Goal: Task Accomplishment & Management: Complete application form

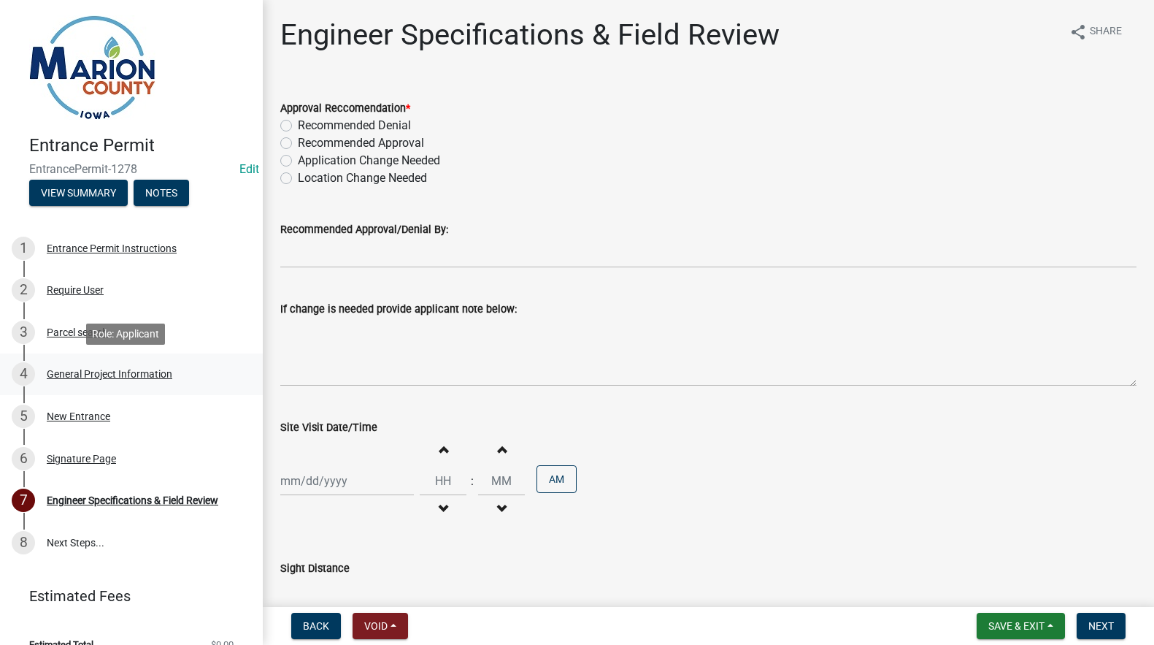
click at [77, 369] on div "General Project Information" at bounding box center [110, 374] width 126 height 10
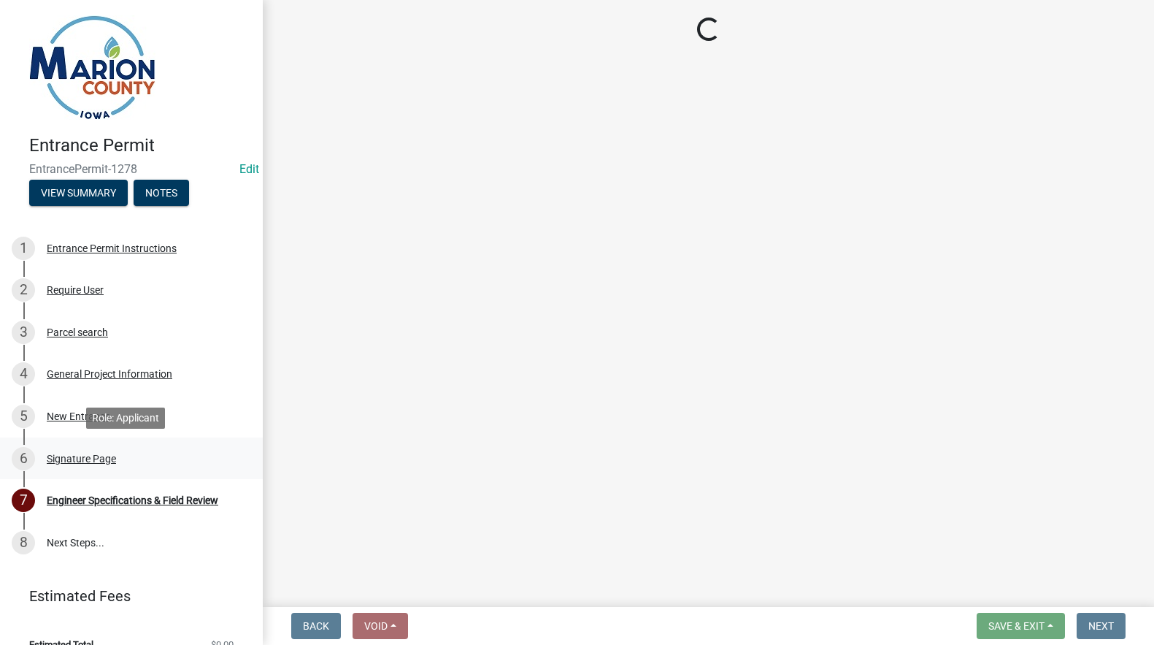
select select "23261aa3-7b93-4f76-a4b4-6c9d8673db43"
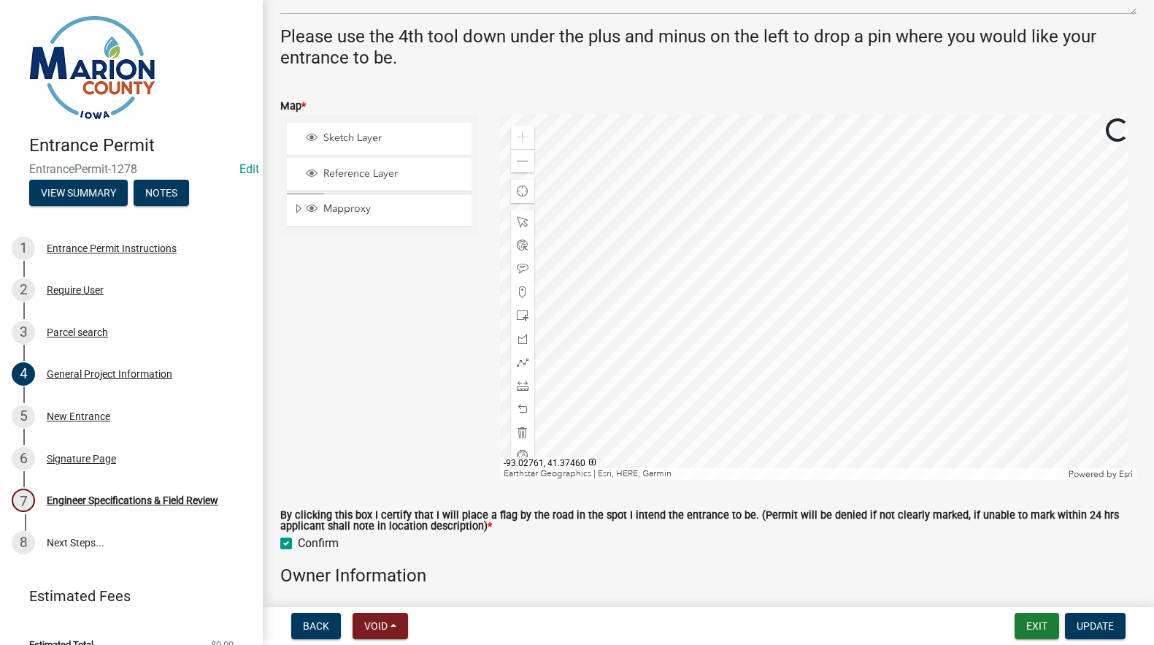
scroll to position [584, 0]
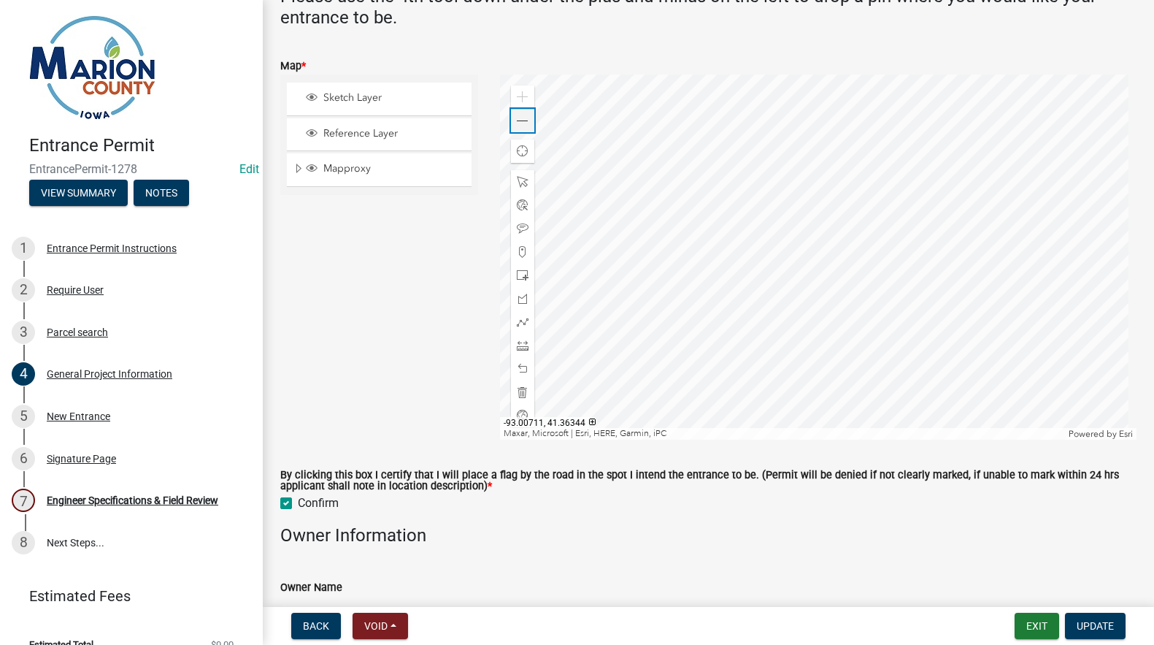
click at [518, 123] on span at bounding box center [523, 121] width 12 height 12
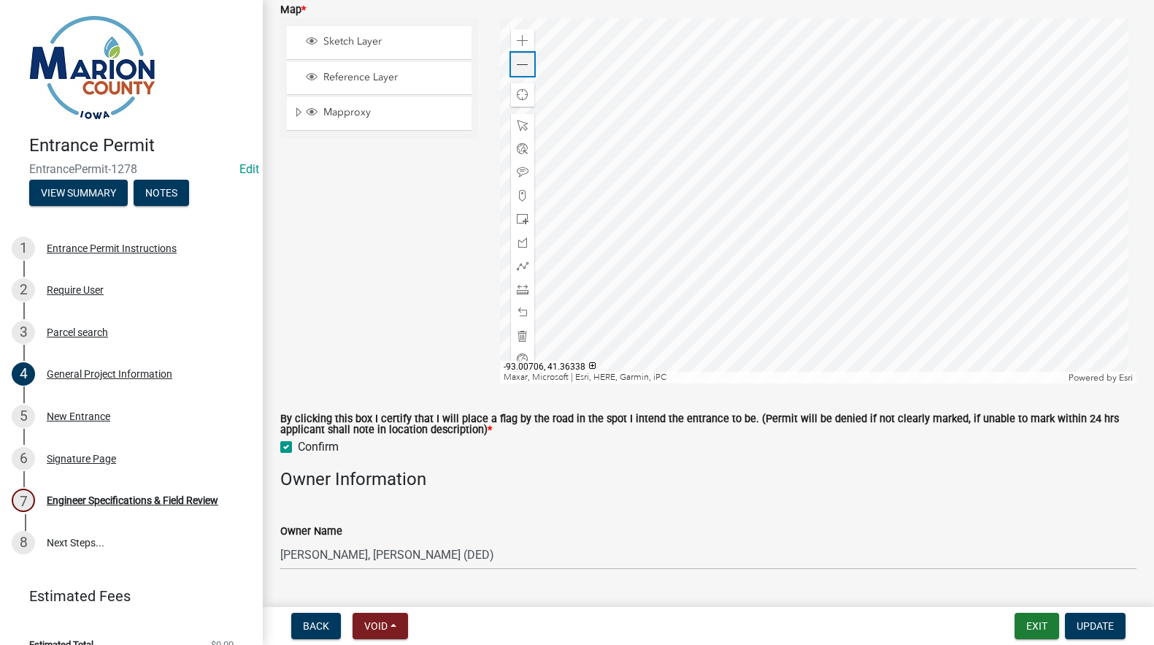
scroll to position [657, 0]
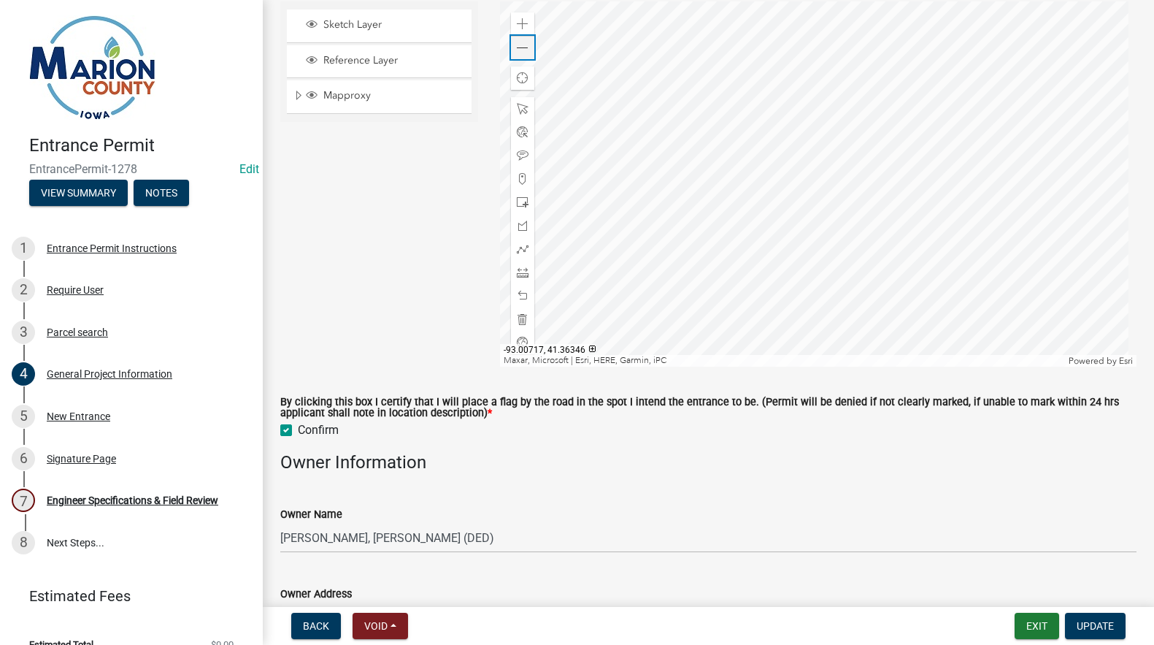
click at [529, 52] on div "Zoom out" at bounding box center [522, 47] width 23 height 23
click at [799, 263] on div at bounding box center [818, 183] width 637 height 365
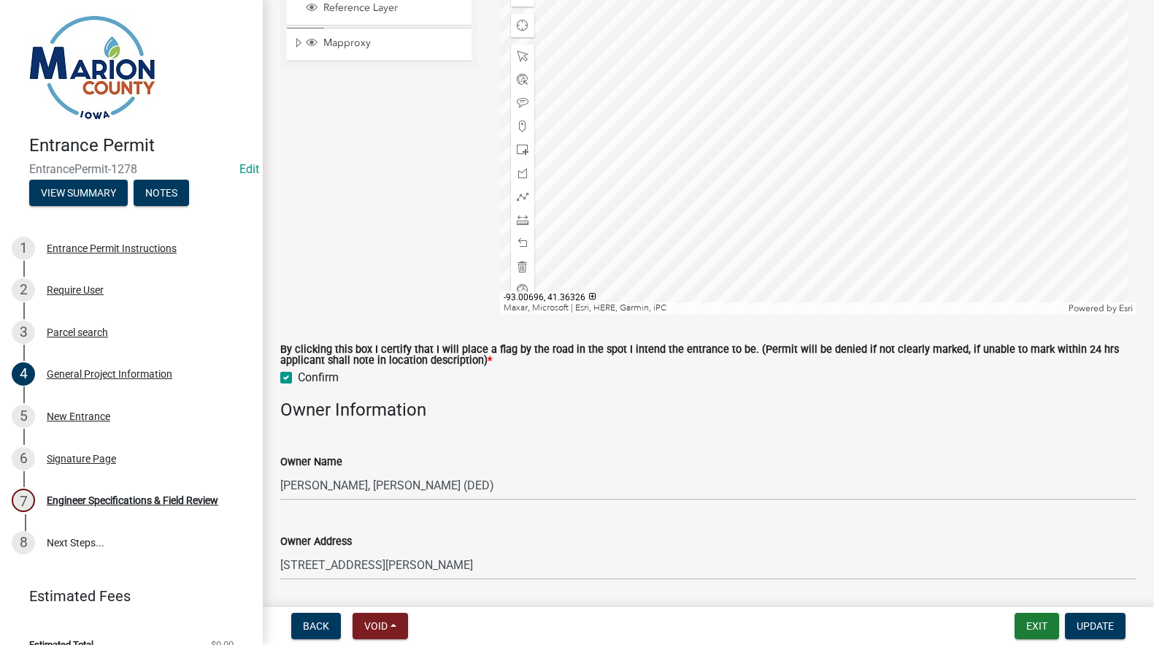
scroll to position [730, 0]
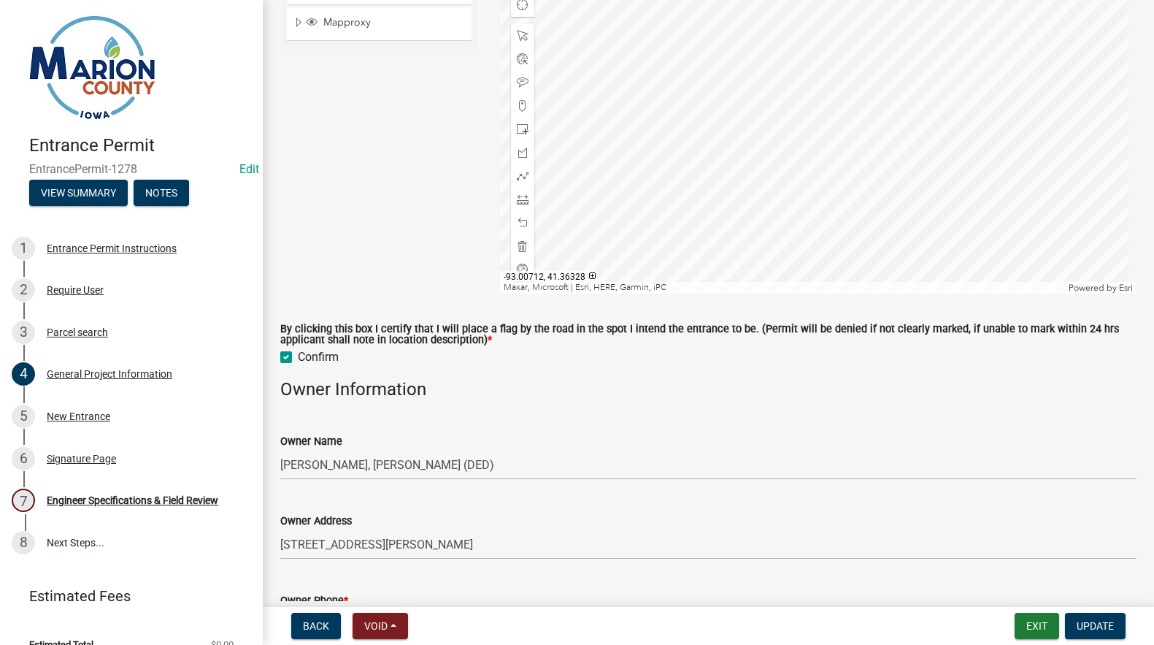
click at [690, 259] on div at bounding box center [818, 110] width 637 height 365
click at [667, 210] on div at bounding box center [818, 110] width 637 height 365
click at [664, 84] on div at bounding box center [818, 110] width 637 height 365
click at [699, 70] on div at bounding box center [818, 110] width 637 height 365
click at [697, 166] on div at bounding box center [818, 110] width 637 height 365
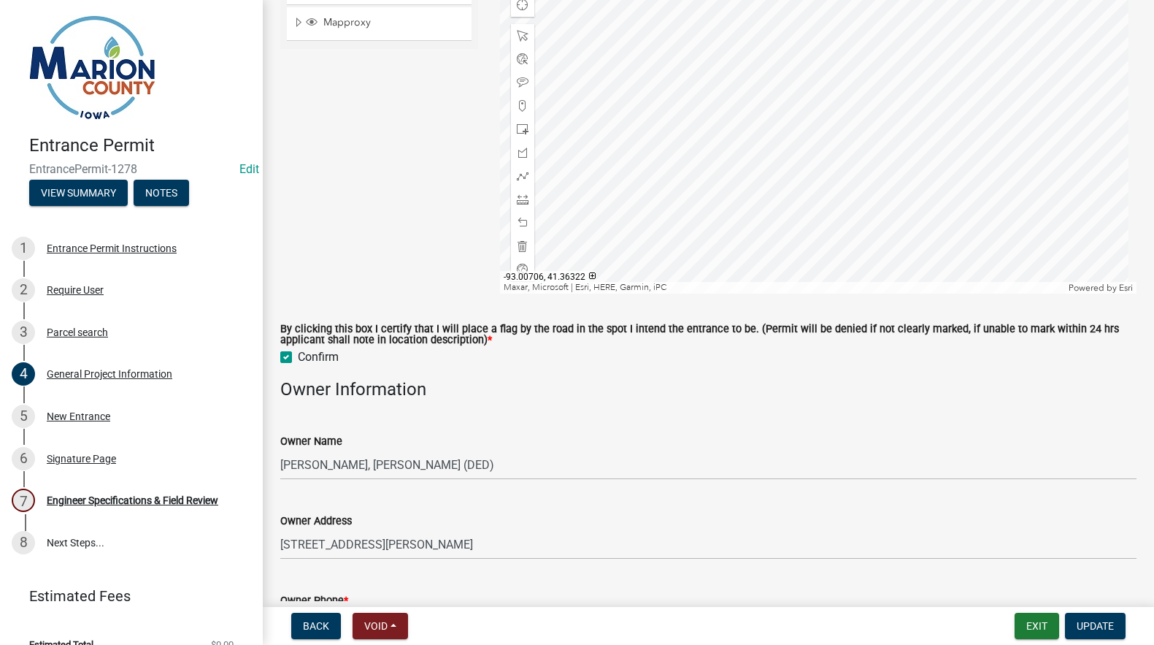
click at [662, 294] on div at bounding box center [818, 110] width 637 height 365
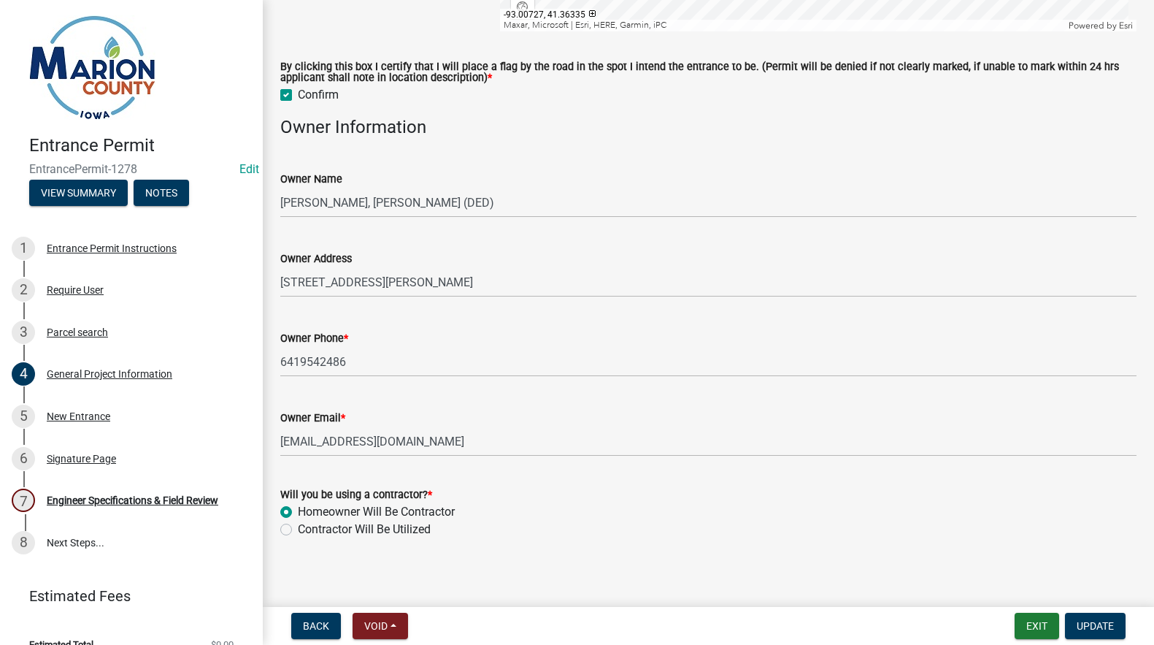
scroll to position [1000, 0]
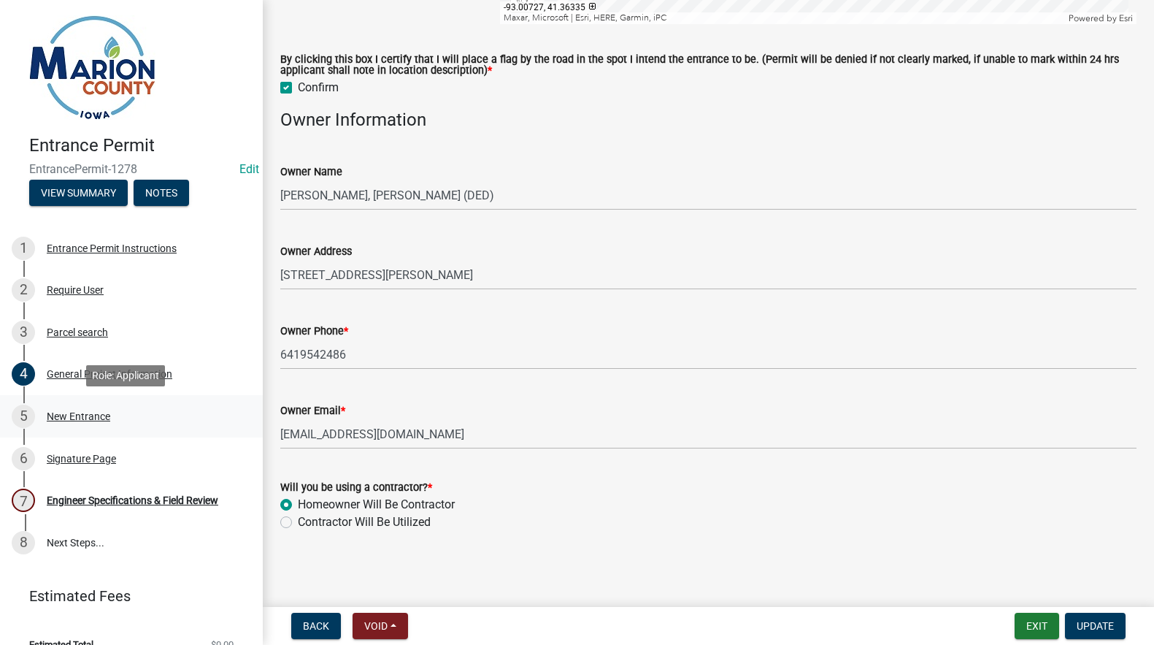
click at [75, 418] on div "New Entrance" at bounding box center [79, 416] width 64 height 10
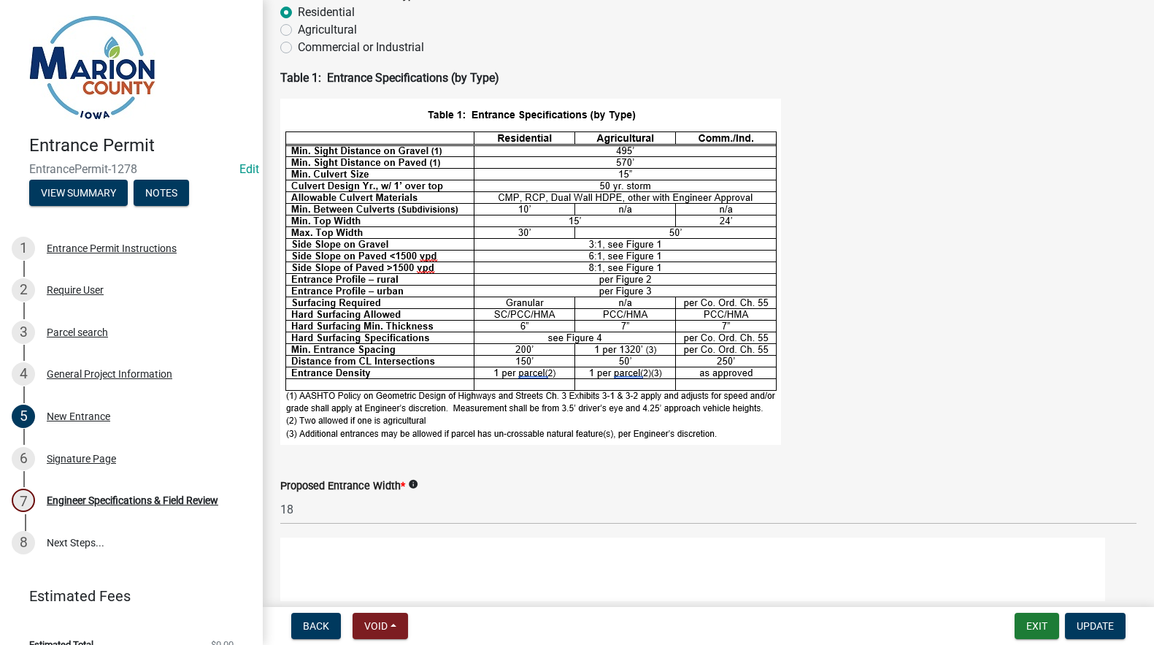
scroll to position [0, 0]
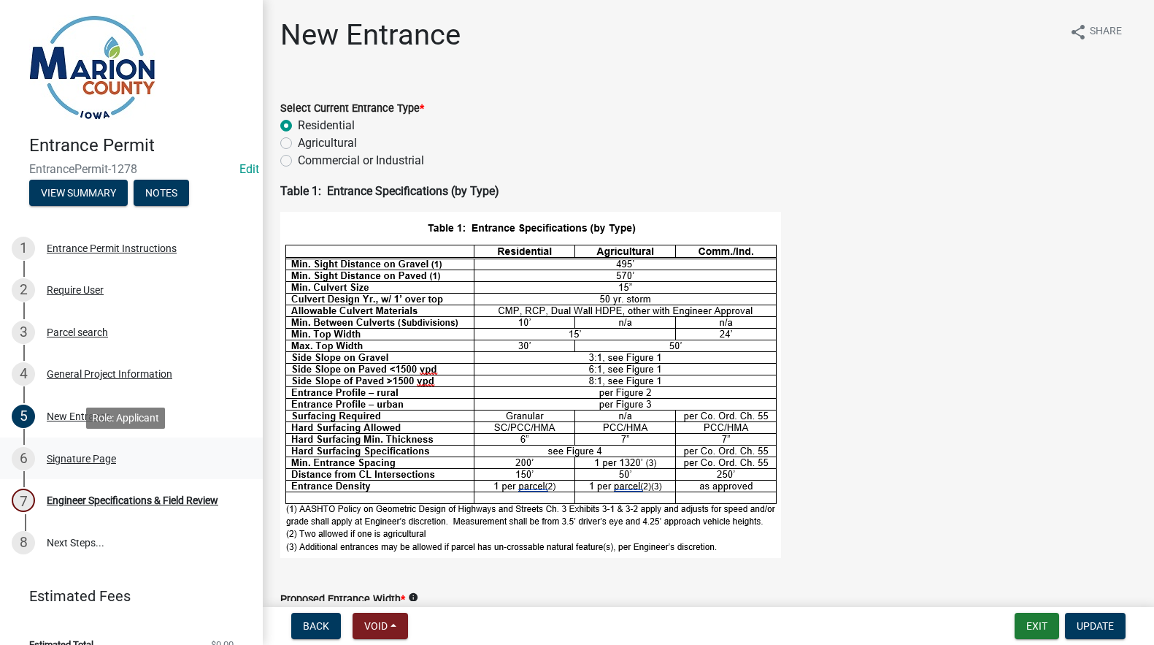
click at [76, 456] on div "Signature Page" at bounding box center [81, 458] width 69 height 10
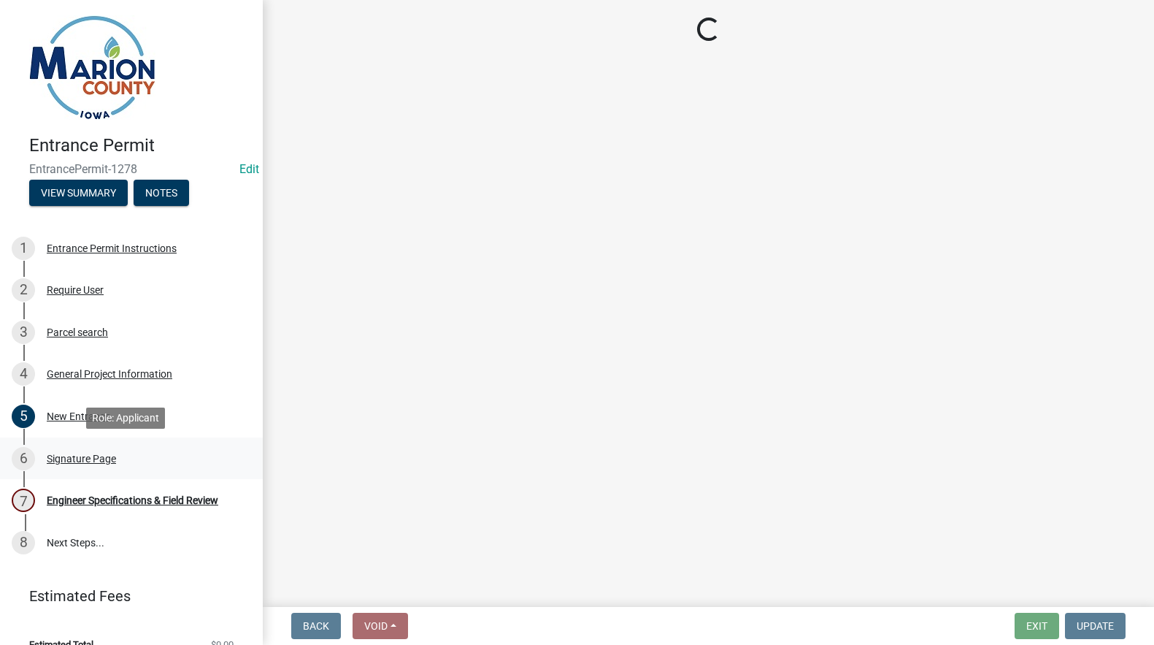
select select "fd6e93c6-9e02-4aac-a84e-35bf1c545499"
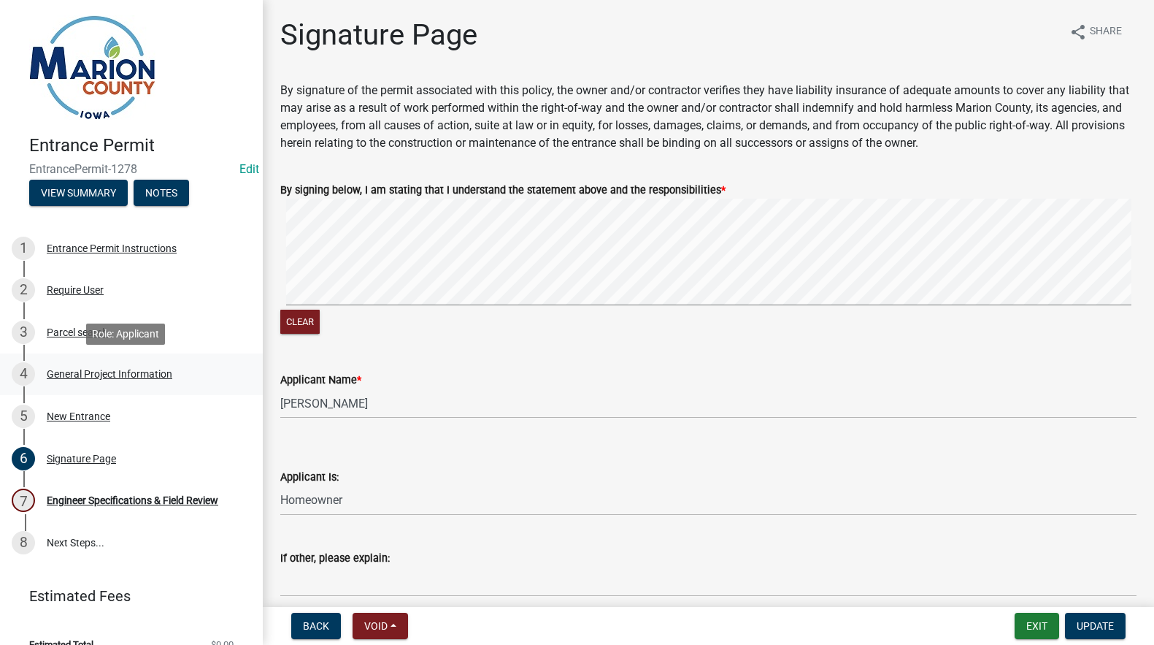
click at [94, 374] on div "General Project Information" at bounding box center [110, 374] width 126 height 10
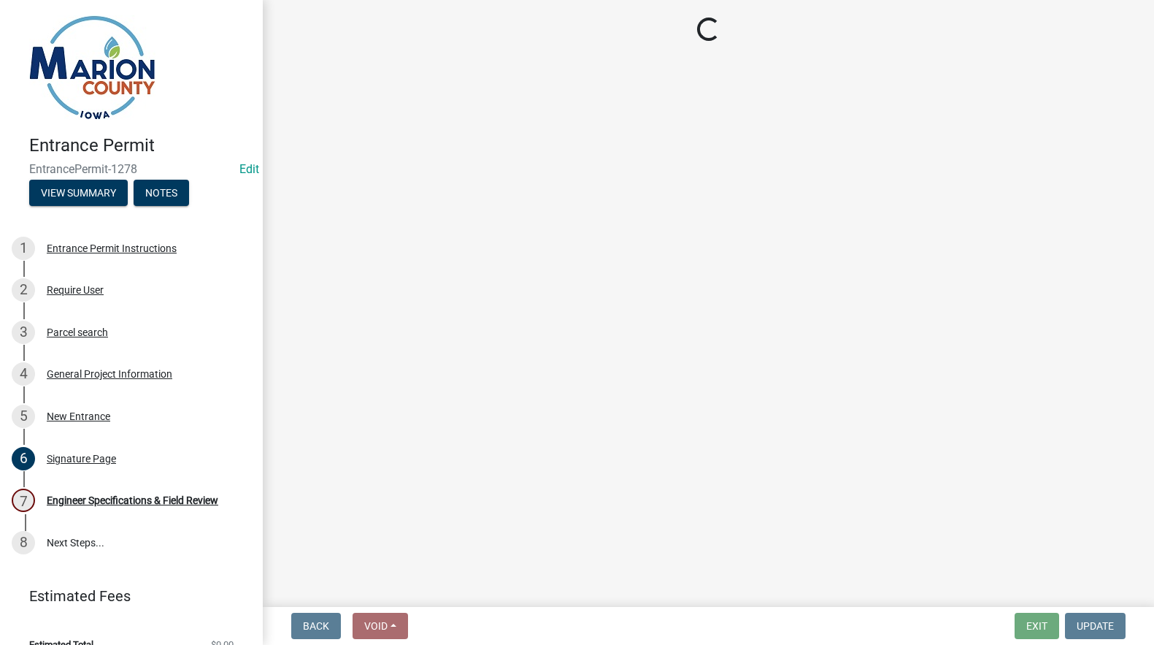
select select "23261aa3-7b93-4f76-a4b4-6c9d8673db43"
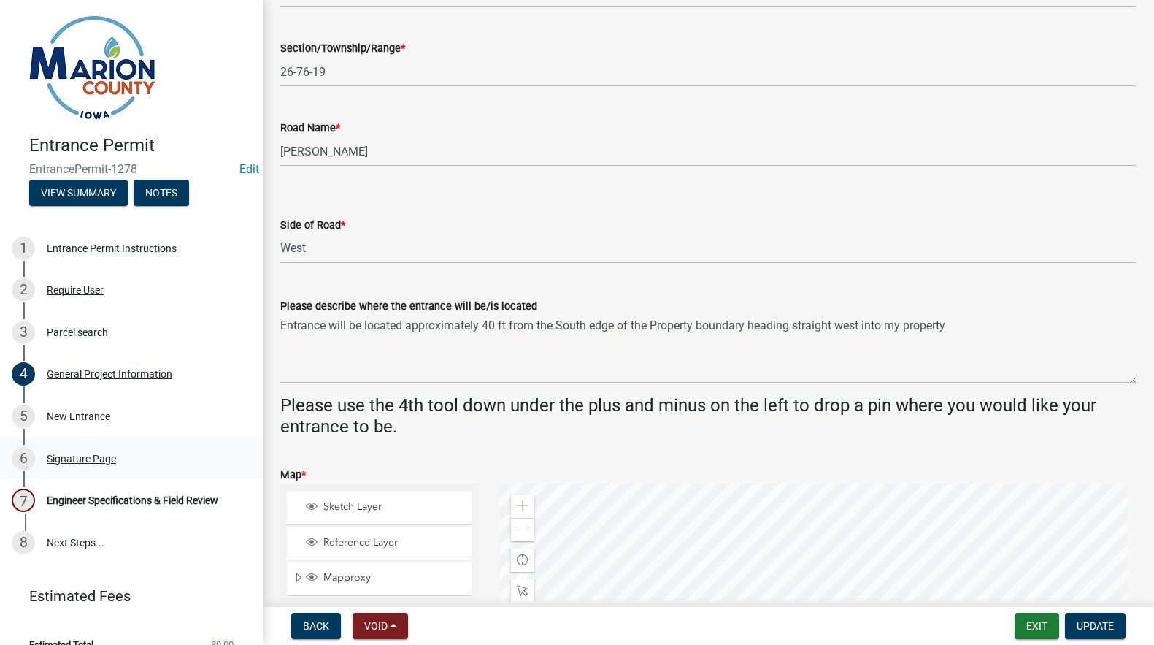
scroll to position [219, 0]
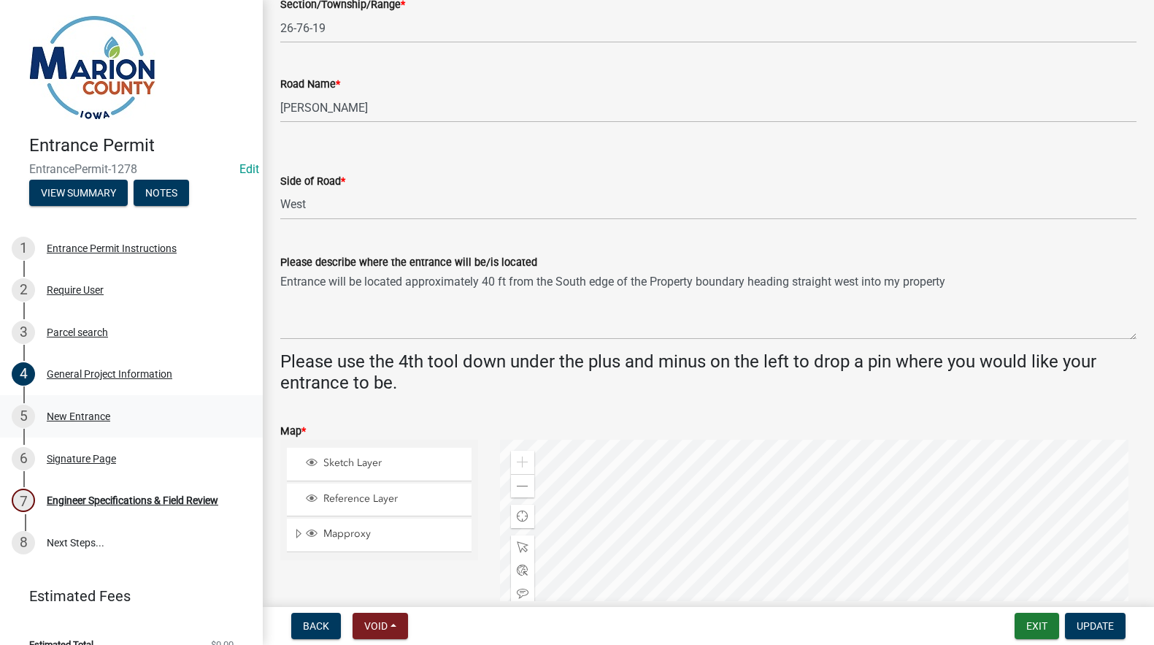
click at [64, 413] on div "New Entrance" at bounding box center [79, 416] width 64 height 10
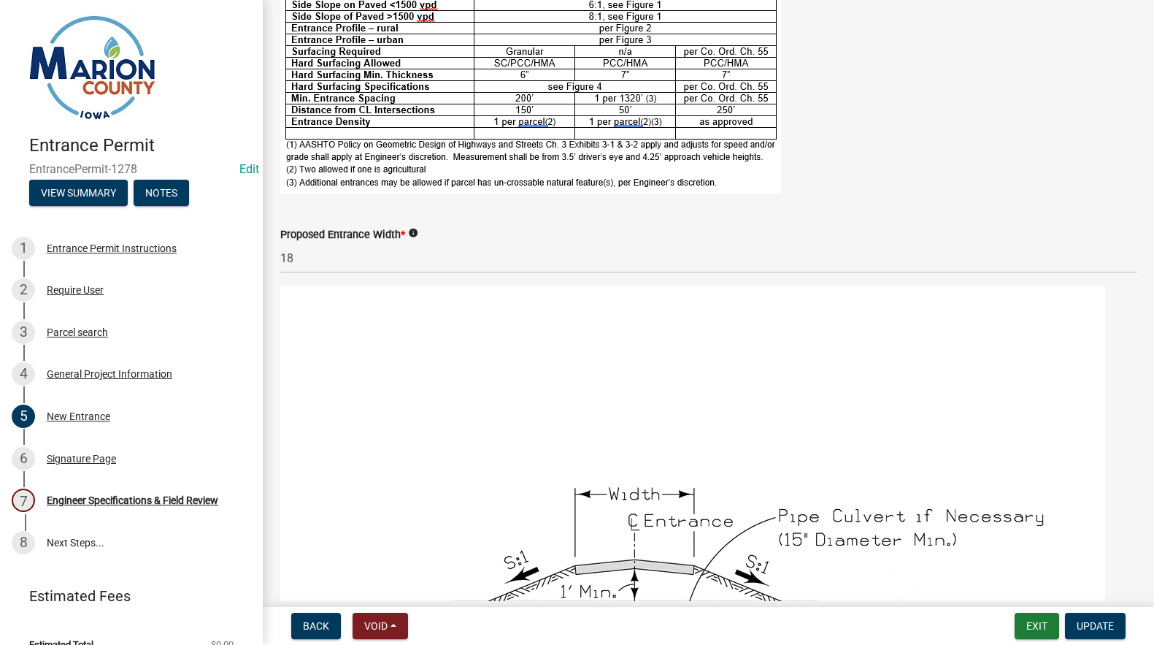
scroll to position [365, 0]
click at [71, 458] on div "Signature Page" at bounding box center [81, 458] width 69 height 10
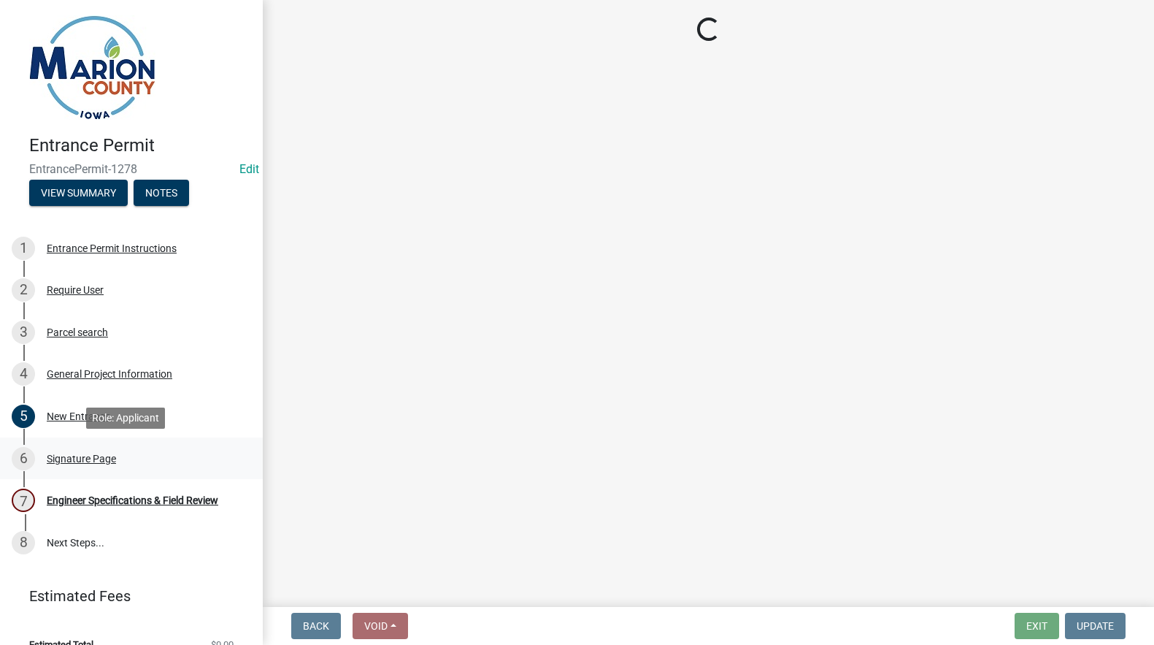
select select "fd6e93c6-9e02-4aac-a84e-35bf1c545499"
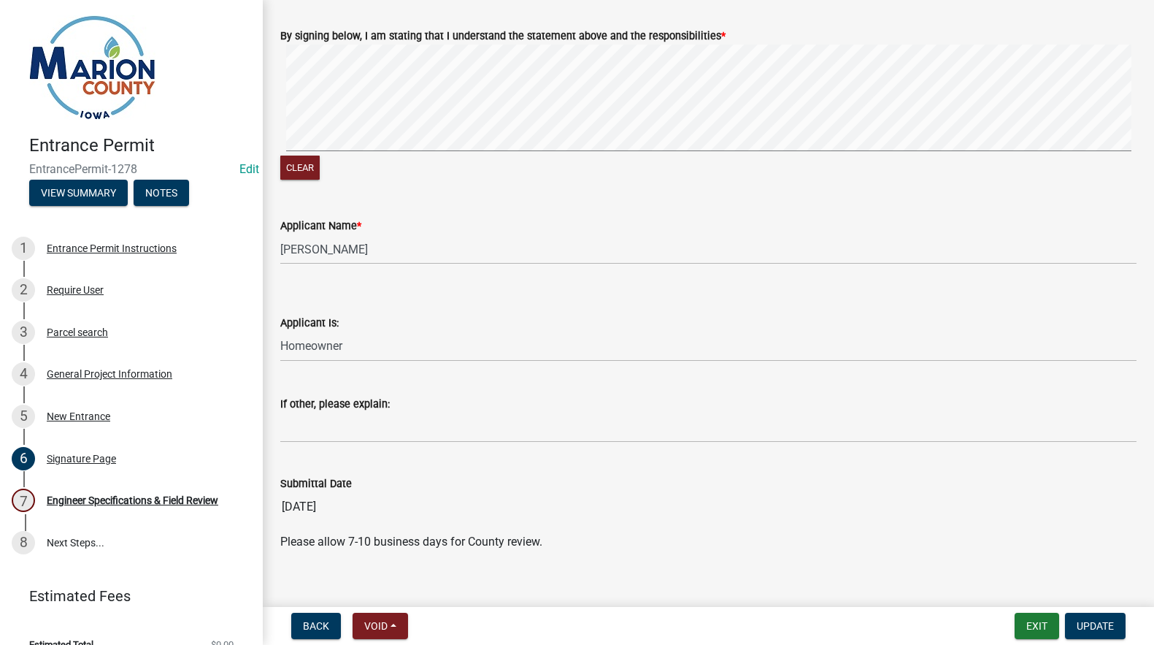
scroll to position [172, 0]
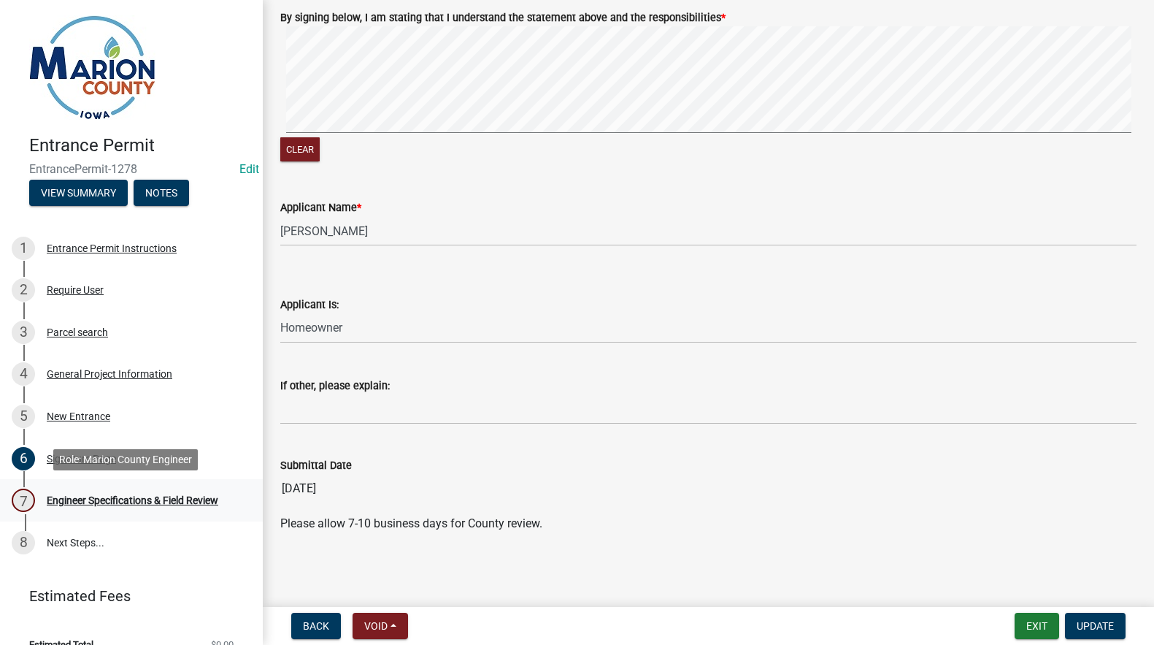
click at [68, 497] on div "Engineer Specifications & Field Review" at bounding box center [133, 500] width 172 height 10
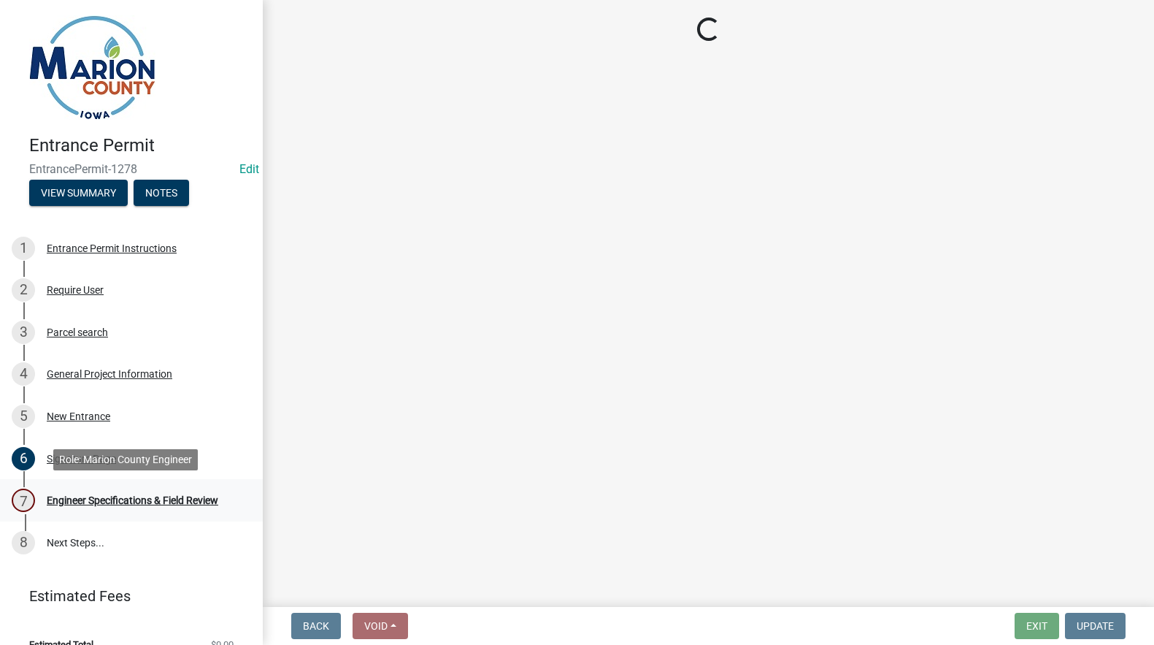
scroll to position [0, 0]
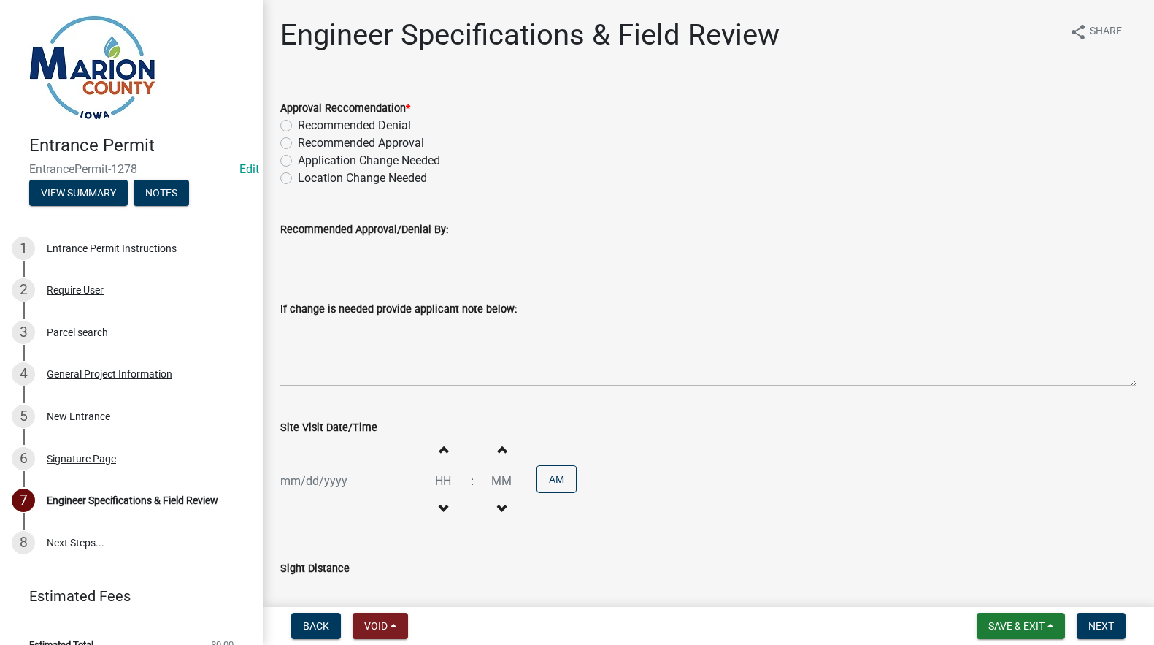
click at [298, 144] on label "Recommended Approval" at bounding box center [361, 143] width 126 height 18
click at [298, 144] on input "Recommended Approval" at bounding box center [302, 138] width 9 height 9
radio input "true"
click at [304, 252] on input "Recommended Approval/Denial By:" at bounding box center [708, 253] width 856 height 30
type input "[PERSON_NAME]"
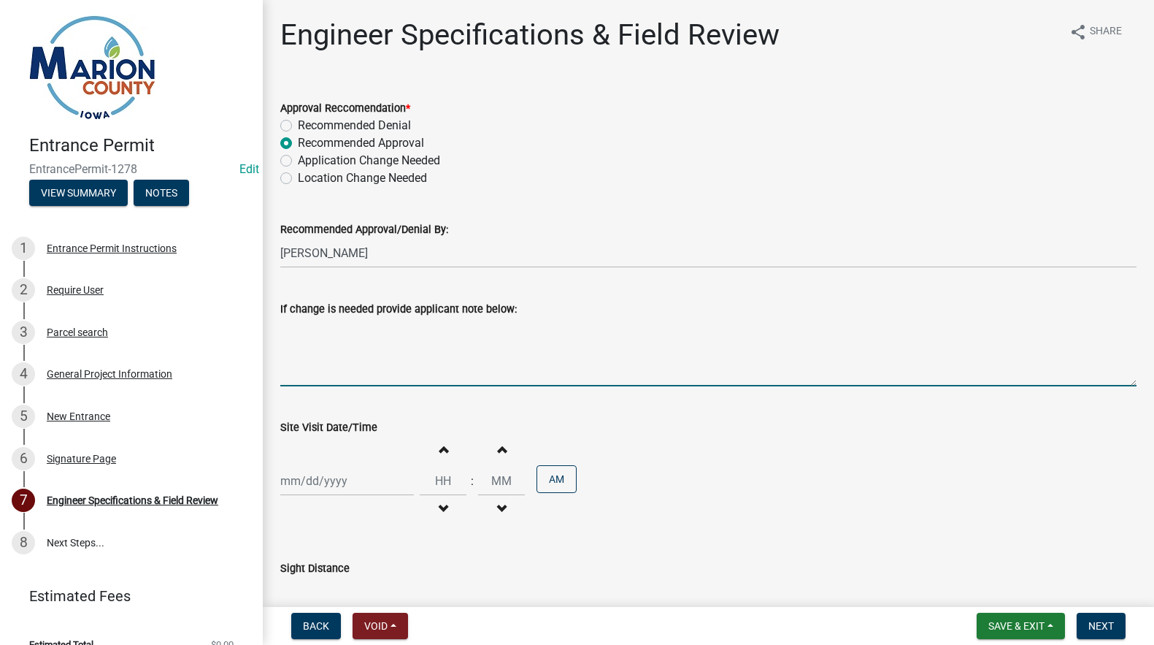
click at [348, 375] on textarea "If change is needed provide applicant note below:" at bounding box center [708, 352] width 856 height 69
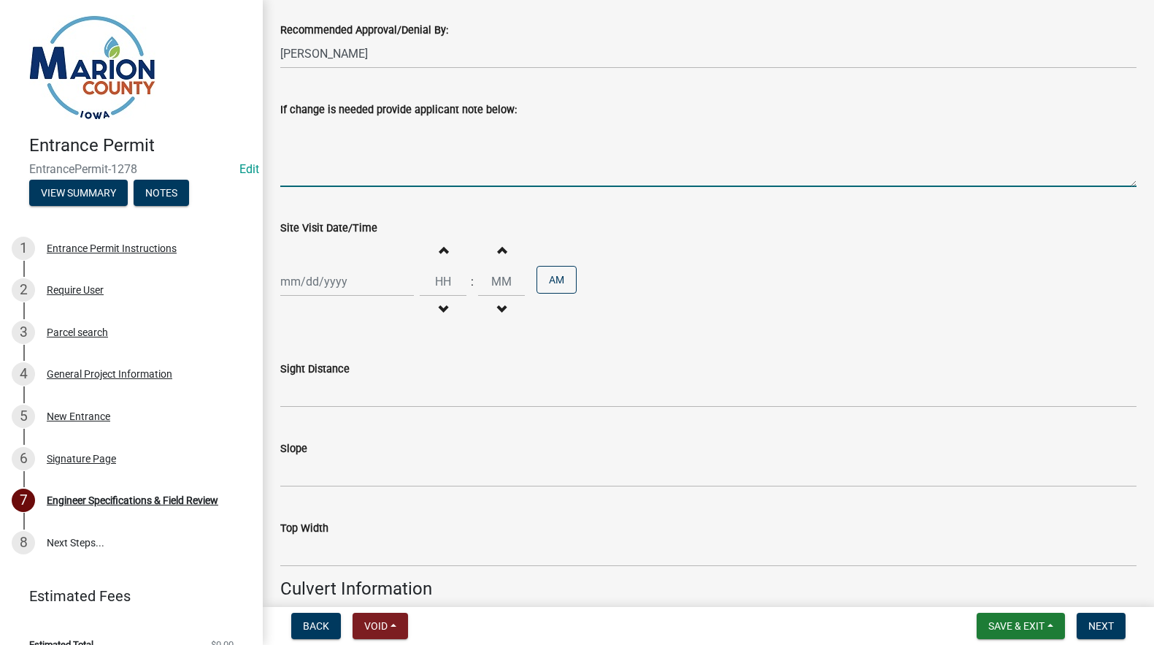
scroll to position [219, 0]
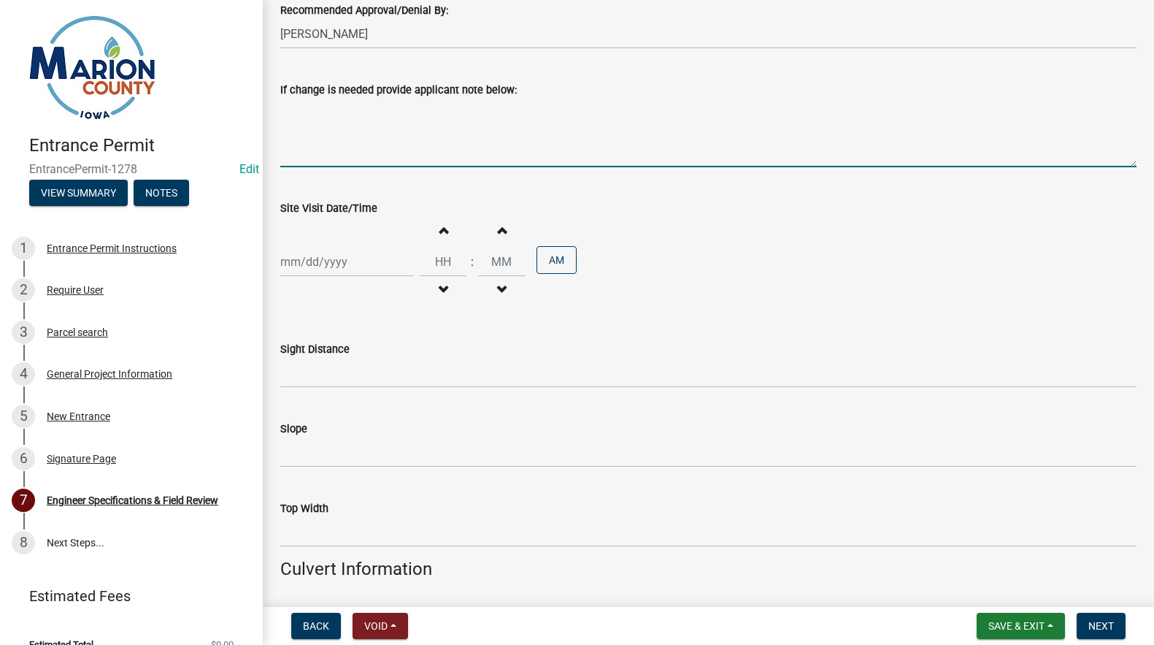
click at [346, 259] on div at bounding box center [347, 262] width 134 height 30
select select "9"
select select "2025"
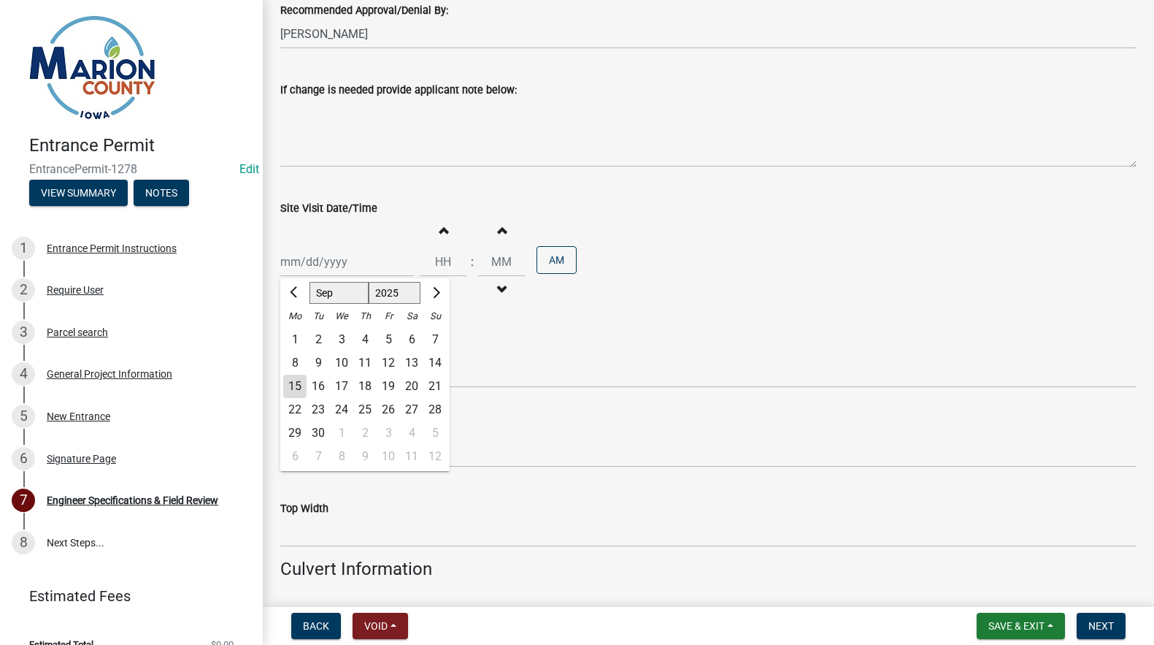
click at [296, 386] on div "15" at bounding box center [294, 386] width 23 height 23
type input "[DATE]"
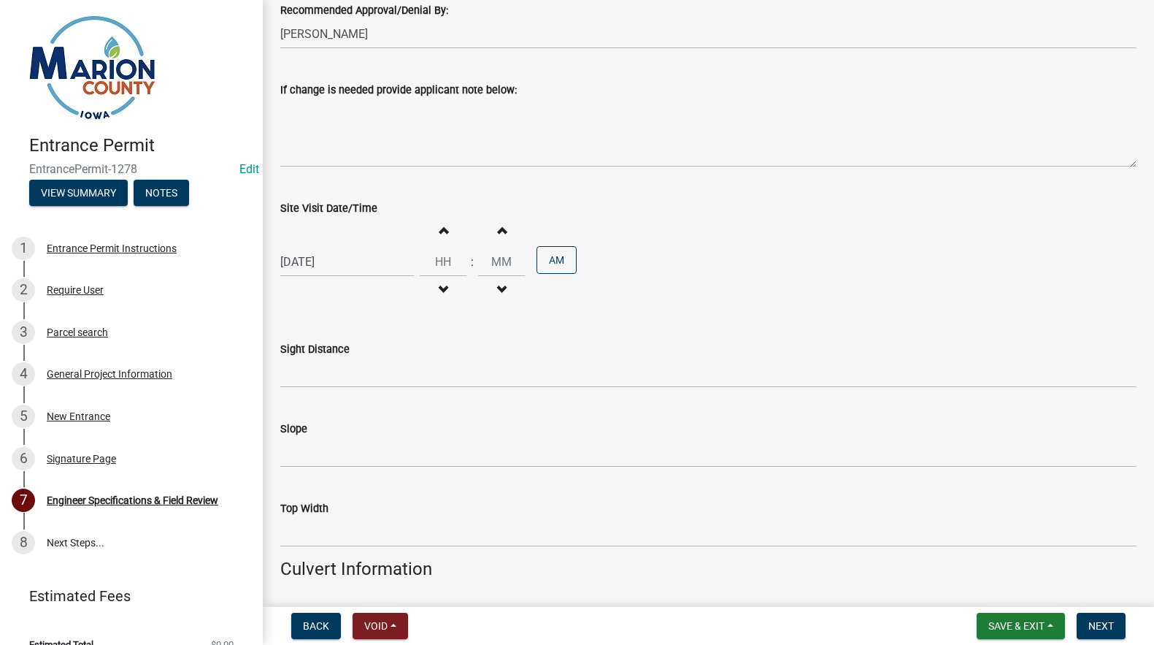
click at [442, 231] on span "button" at bounding box center [443, 230] width 7 height 12
type input "01"
type input "00"
click at [537, 263] on button "AM" at bounding box center [557, 260] width 40 height 28
click at [310, 383] on input "Sight Distance" at bounding box center [708, 373] width 856 height 30
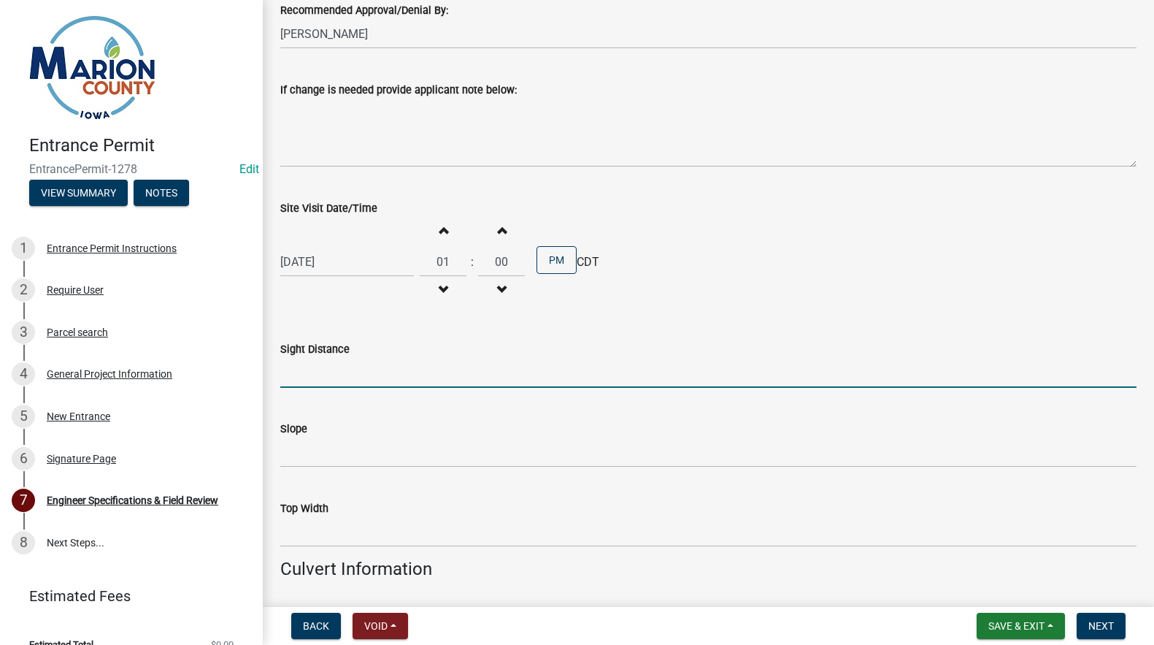
type input "Ok"
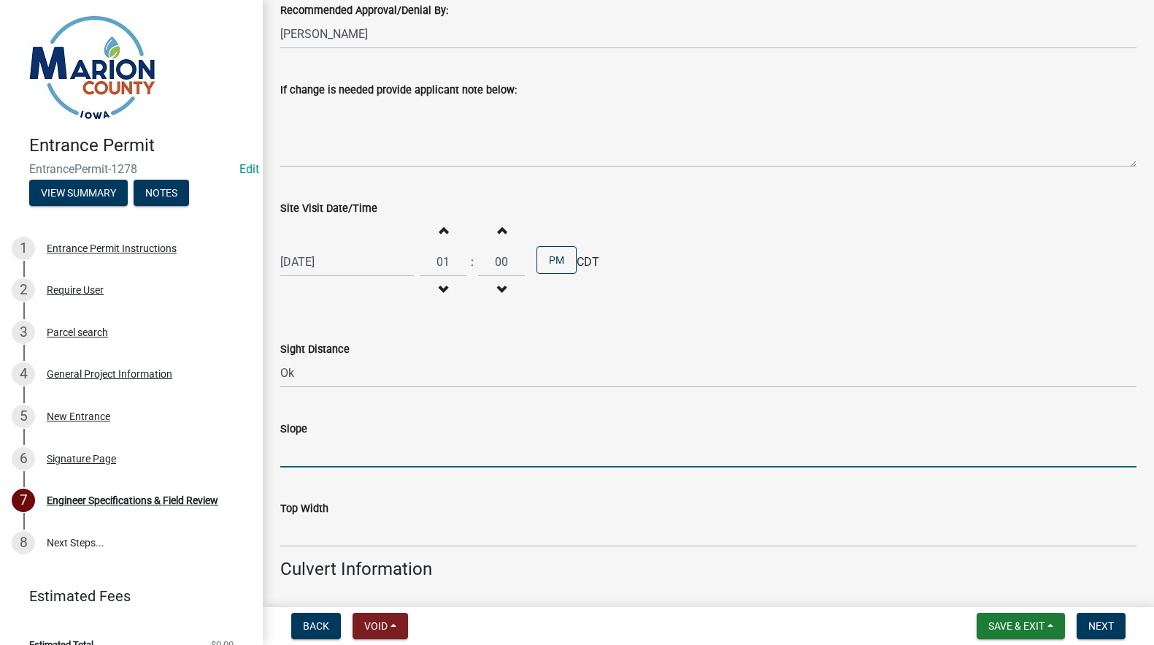
click at [283, 453] on input "Slope" at bounding box center [708, 452] width 856 height 30
type input "3:1"
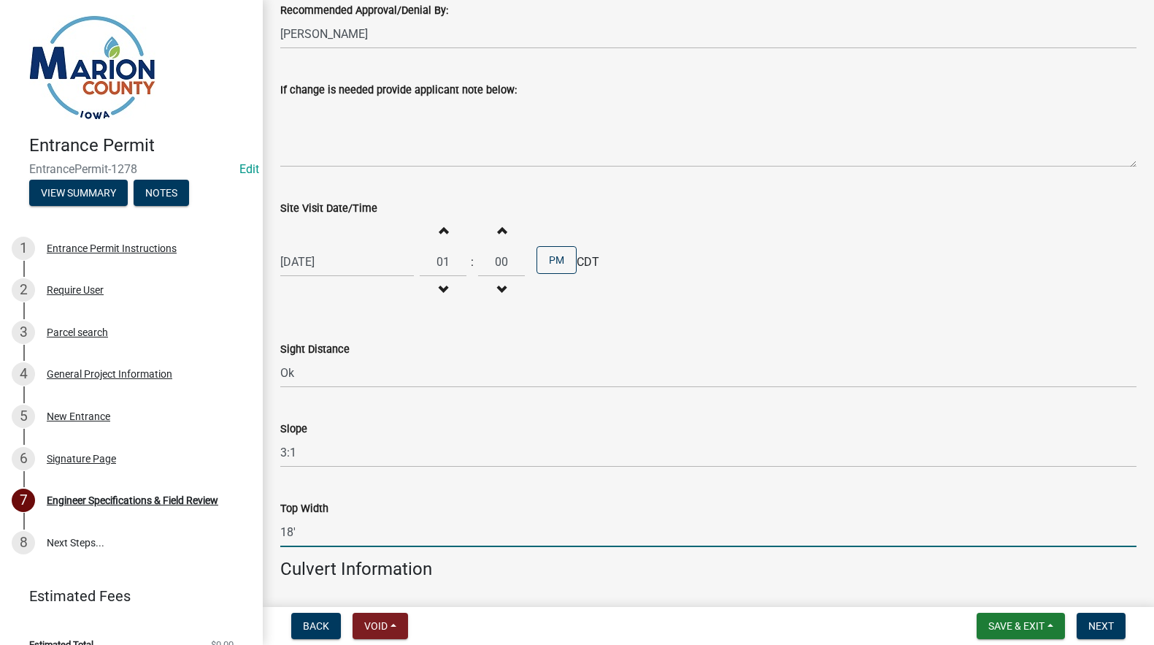
type input "18'"
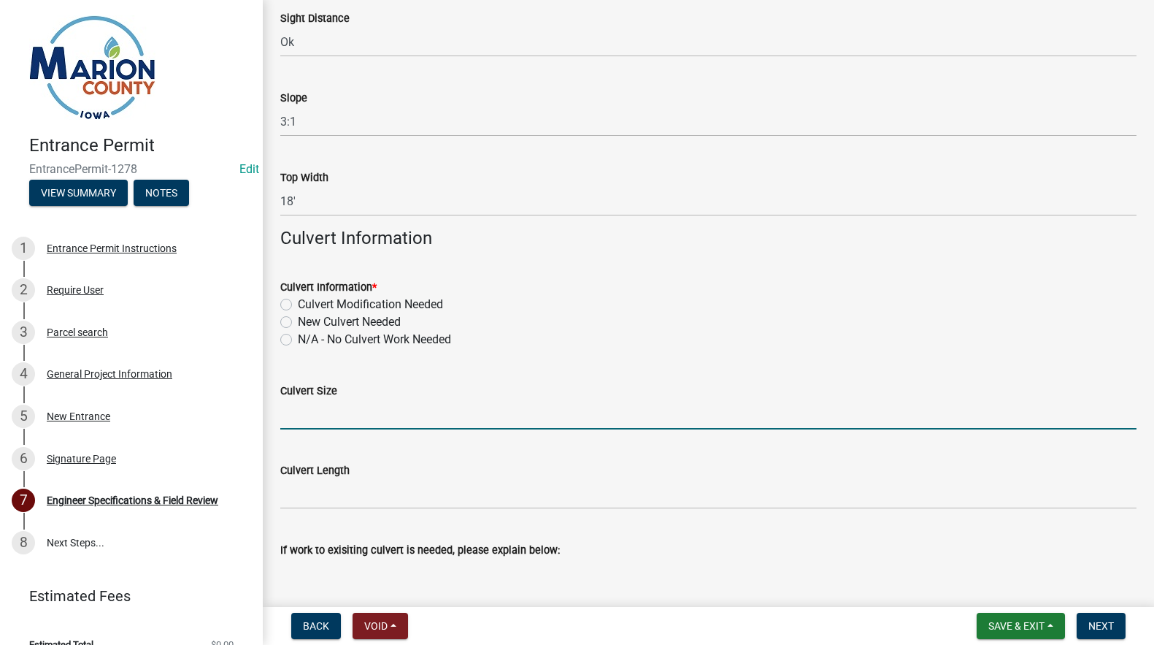
click at [305, 409] on div "Culvert Size" at bounding box center [708, 395] width 856 height 68
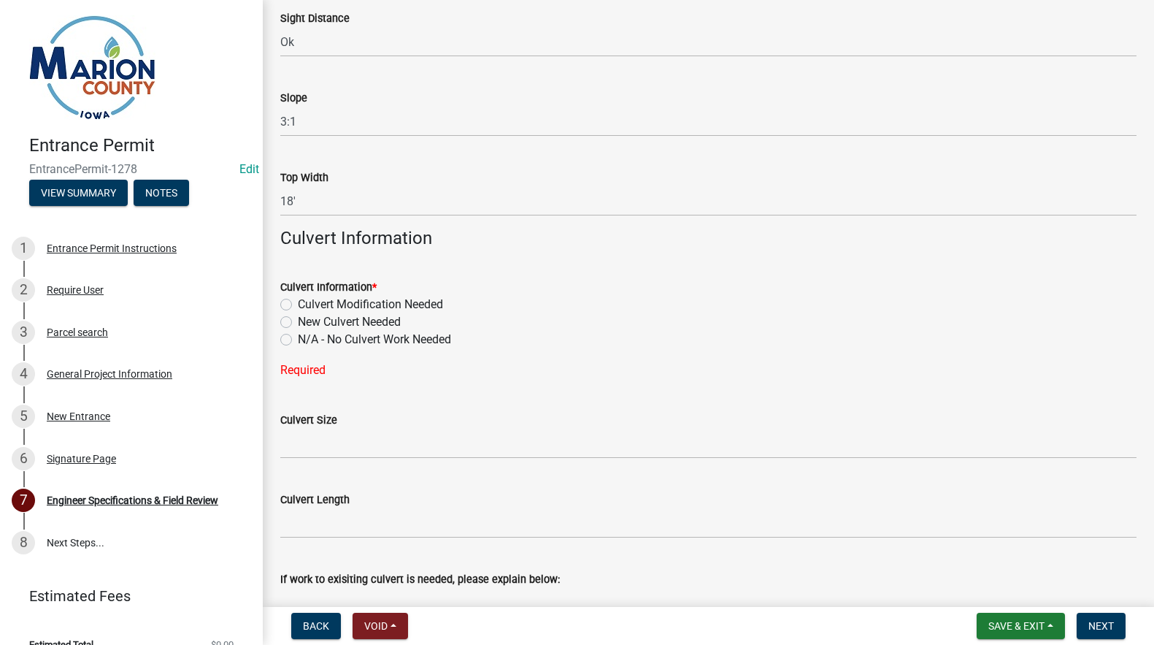
click at [298, 320] on label "New Culvert Needed" at bounding box center [349, 322] width 103 height 18
click at [298, 320] on input "New Culvert Needed" at bounding box center [302, 317] width 9 height 9
radio input "true"
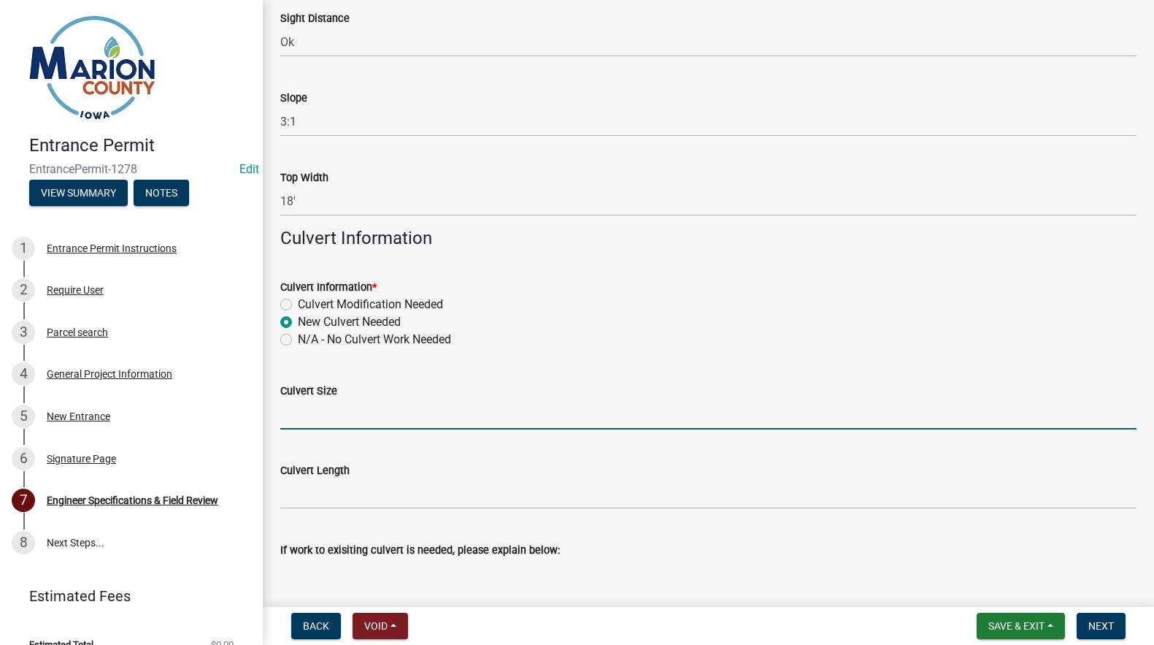
click at [311, 399] on input "Culvert Size" at bounding box center [708, 414] width 856 height 30
type input "15""
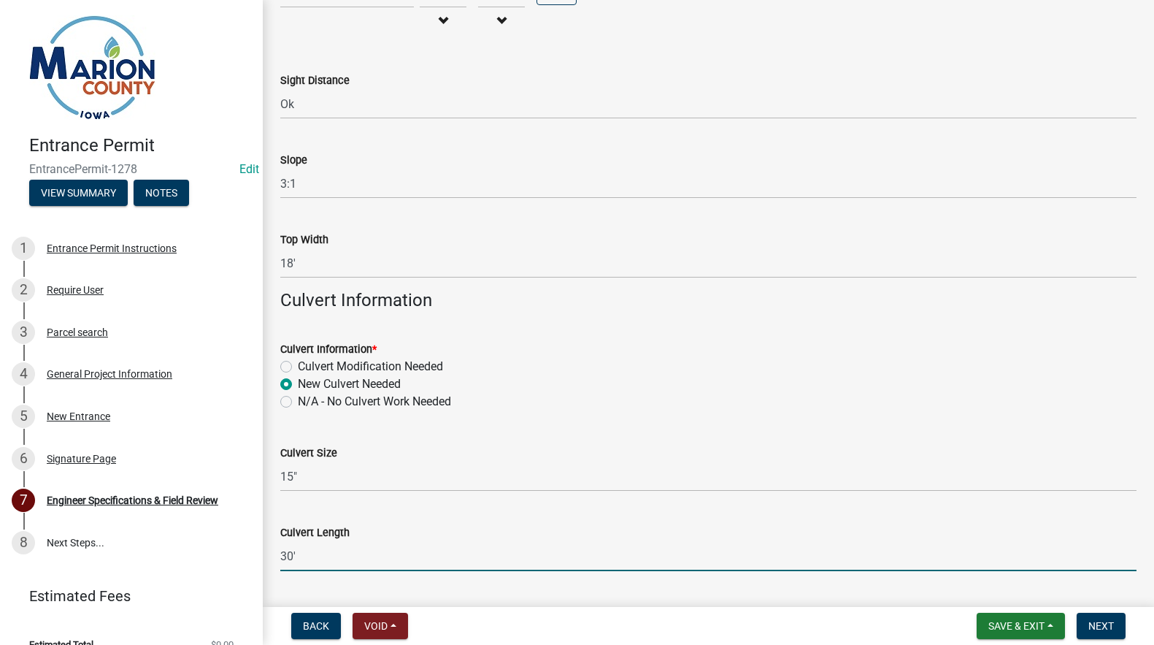
scroll to position [645, 0]
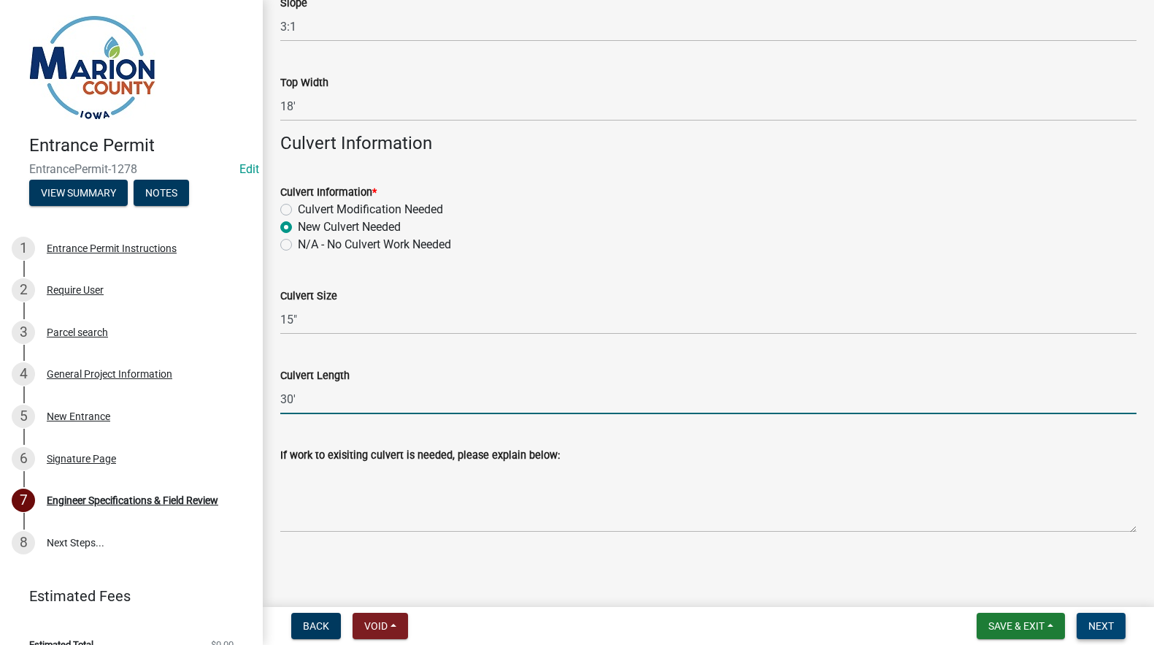
type input "30'"
click at [1095, 621] on span "Next" at bounding box center [1102, 626] width 26 height 12
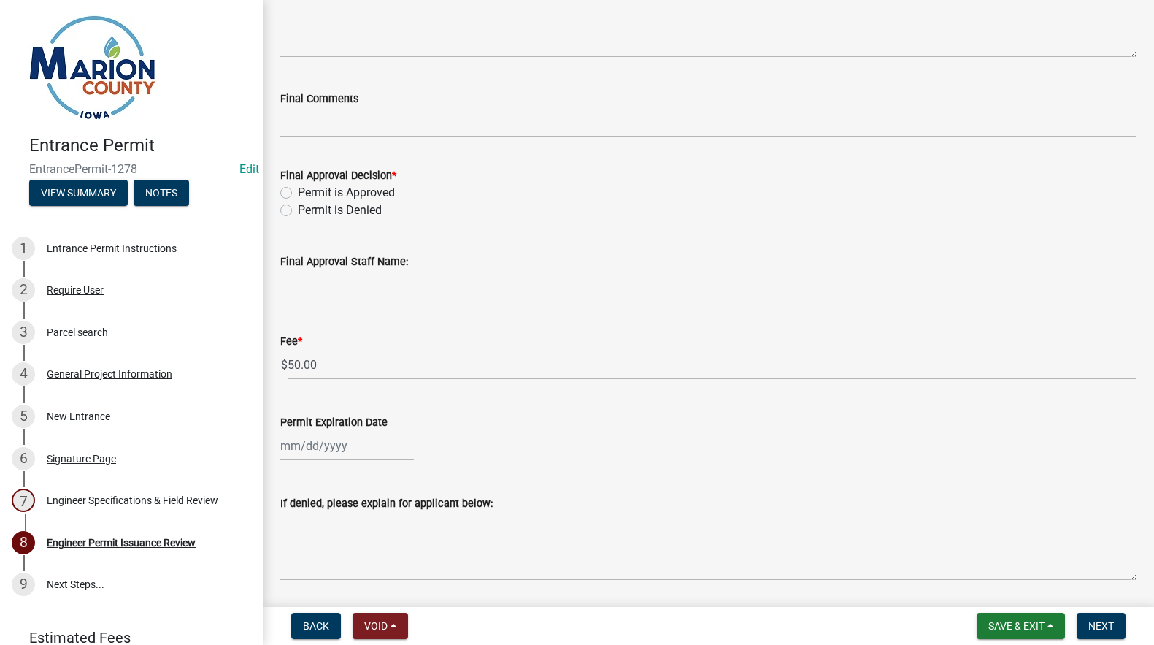
scroll to position [146, 0]
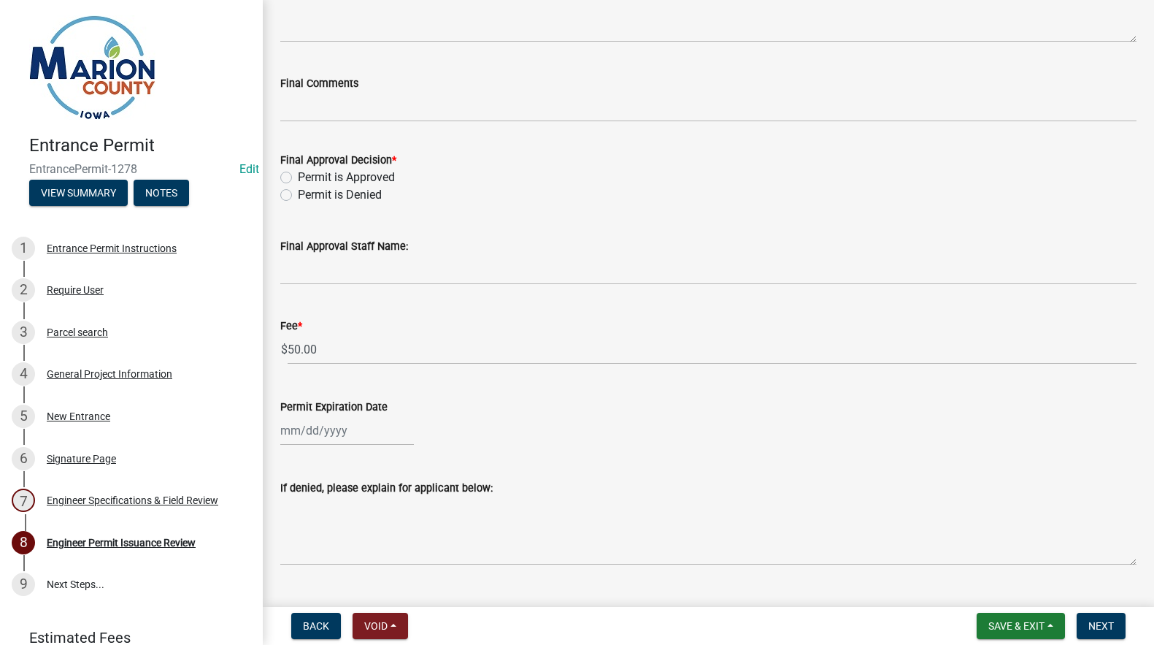
click at [298, 176] on label "Permit is Approved" at bounding box center [346, 178] width 97 height 18
click at [298, 176] on input "Permit is Approved" at bounding box center [302, 173] width 9 height 9
radio input "true"
click at [348, 269] on input "Final Approval Staff Name:" at bounding box center [708, 270] width 856 height 30
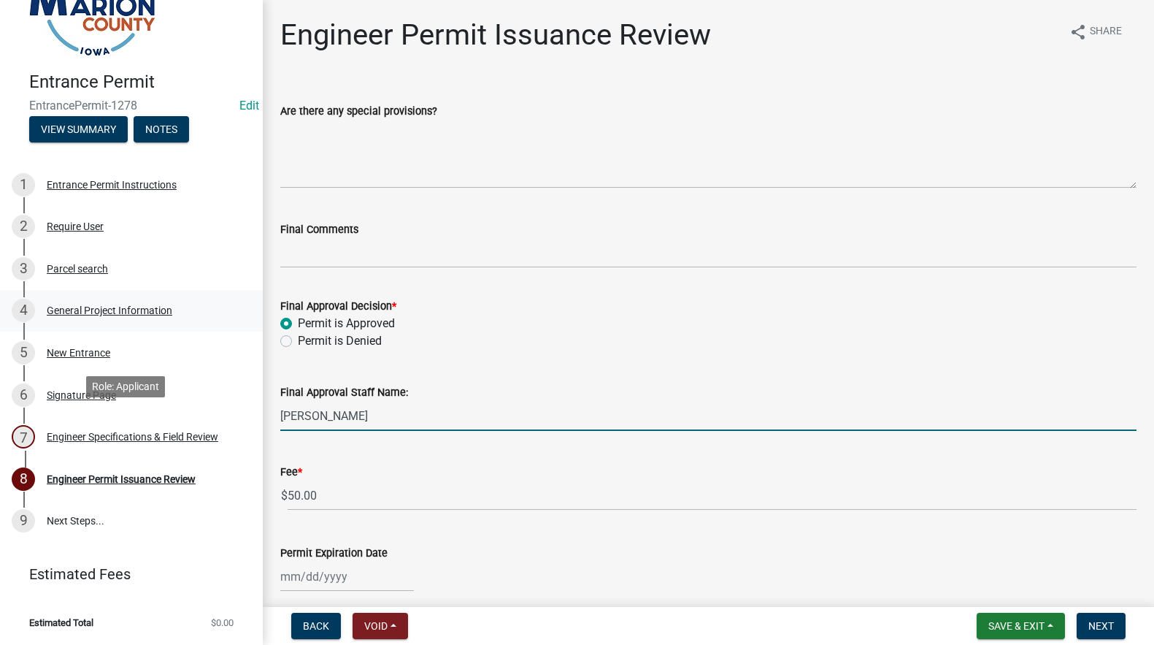
scroll to position [0, 0]
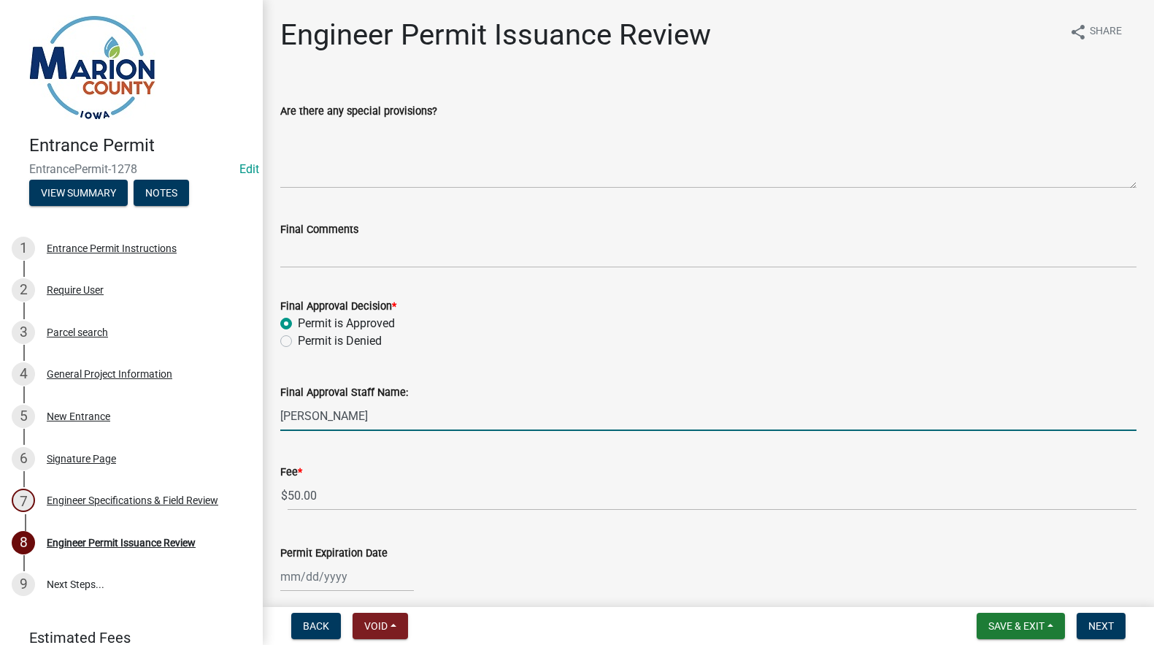
type input "[PERSON_NAME]"
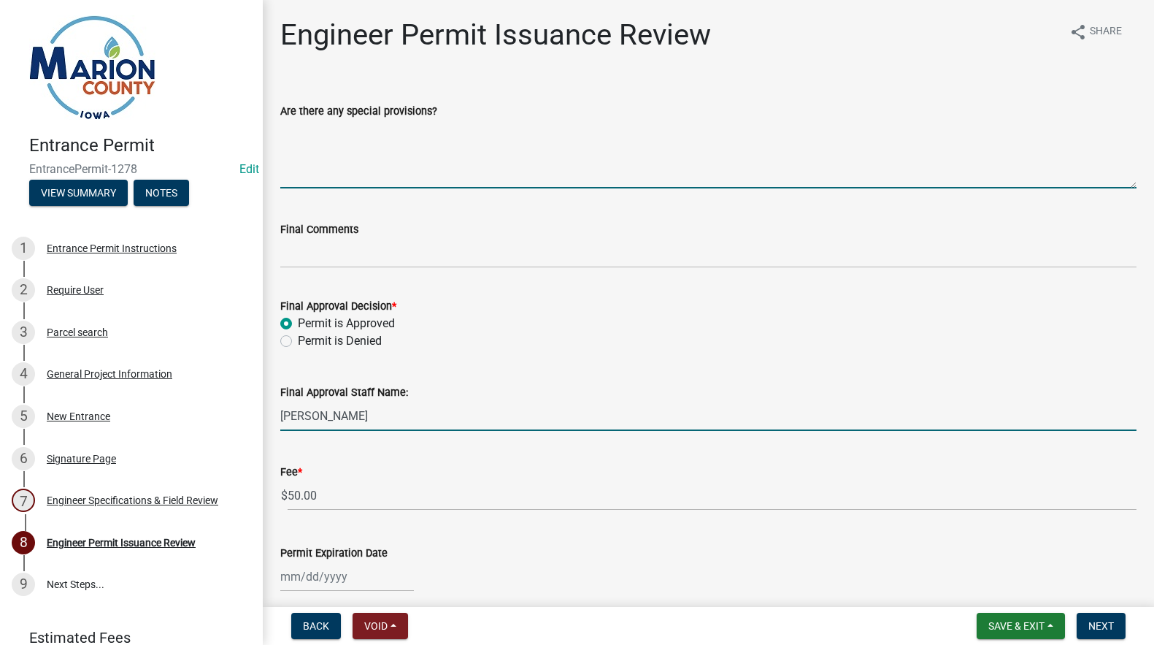
click at [322, 147] on textarea "Are there any special provisions?" at bounding box center [708, 154] width 856 height 69
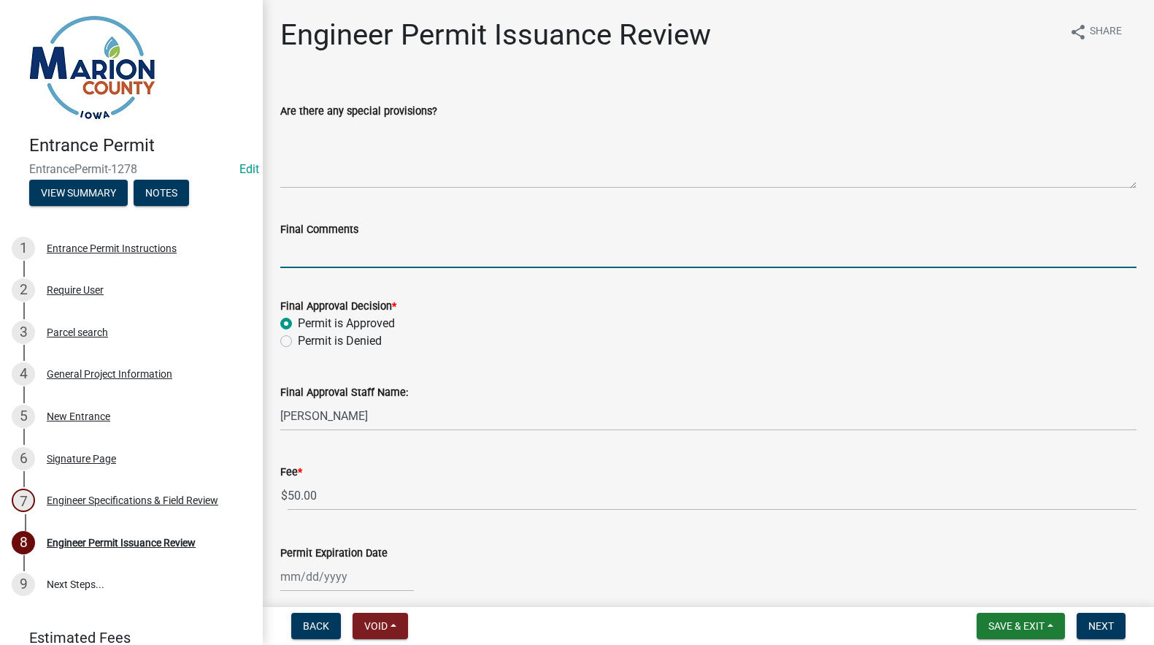
click at [321, 259] on input "Final Comments" at bounding box center [708, 253] width 856 height 30
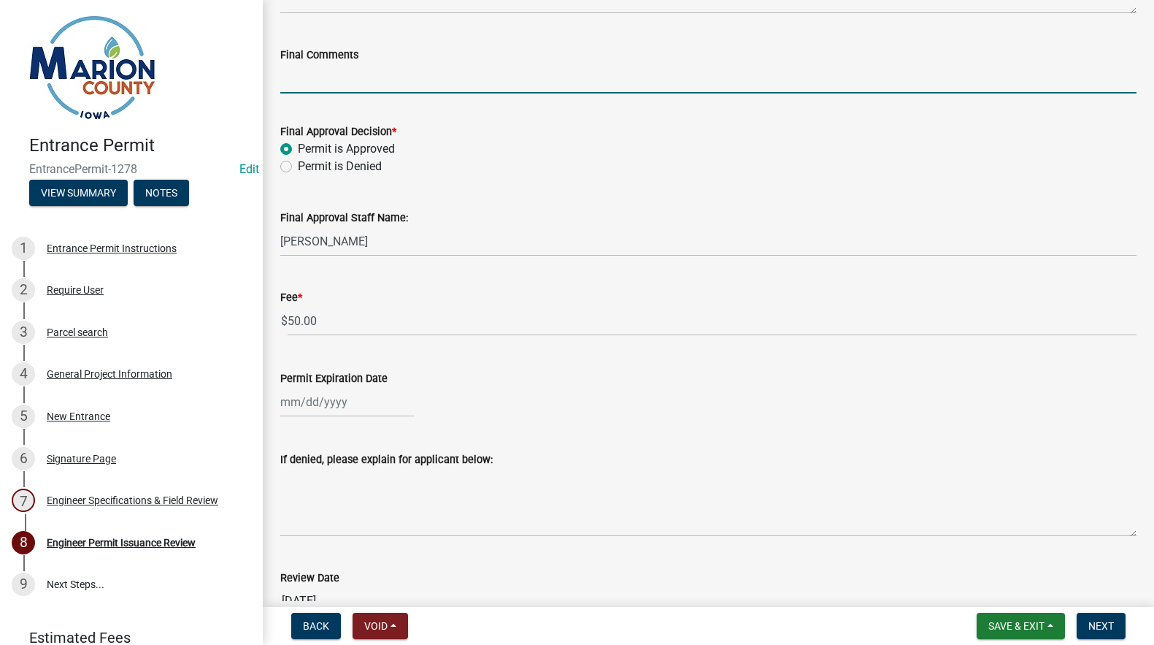
scroll to position [219, 0]
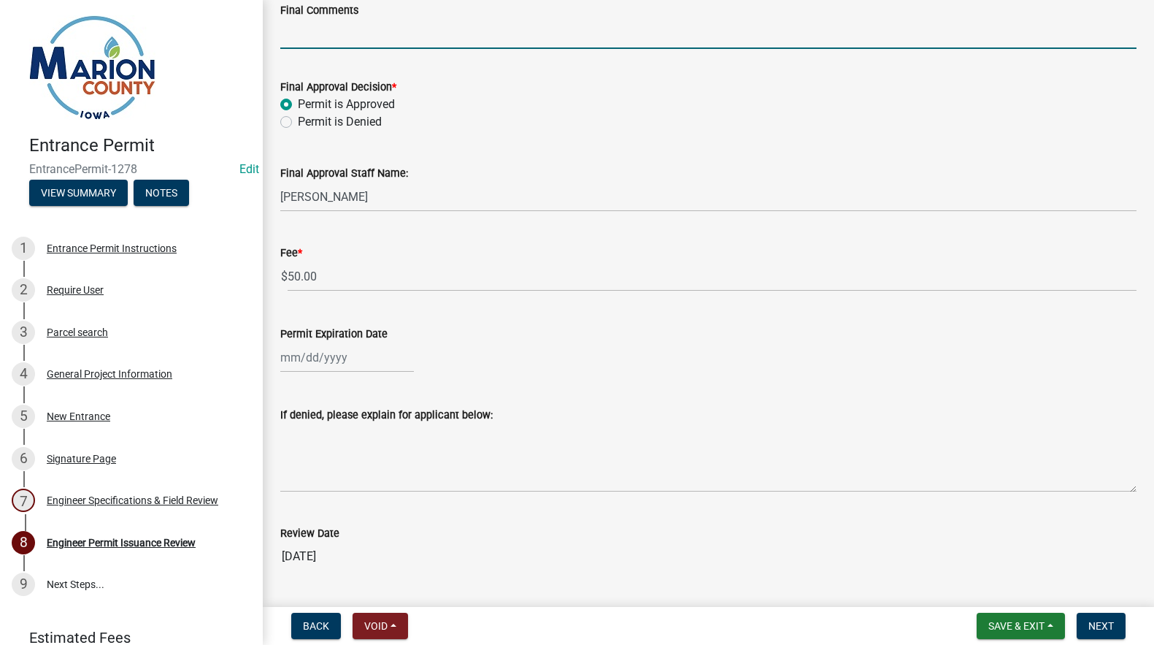
click at [283, 367] on div at bounding box center [347, 357] width 134 height 30
select select "9"
select select "2025"
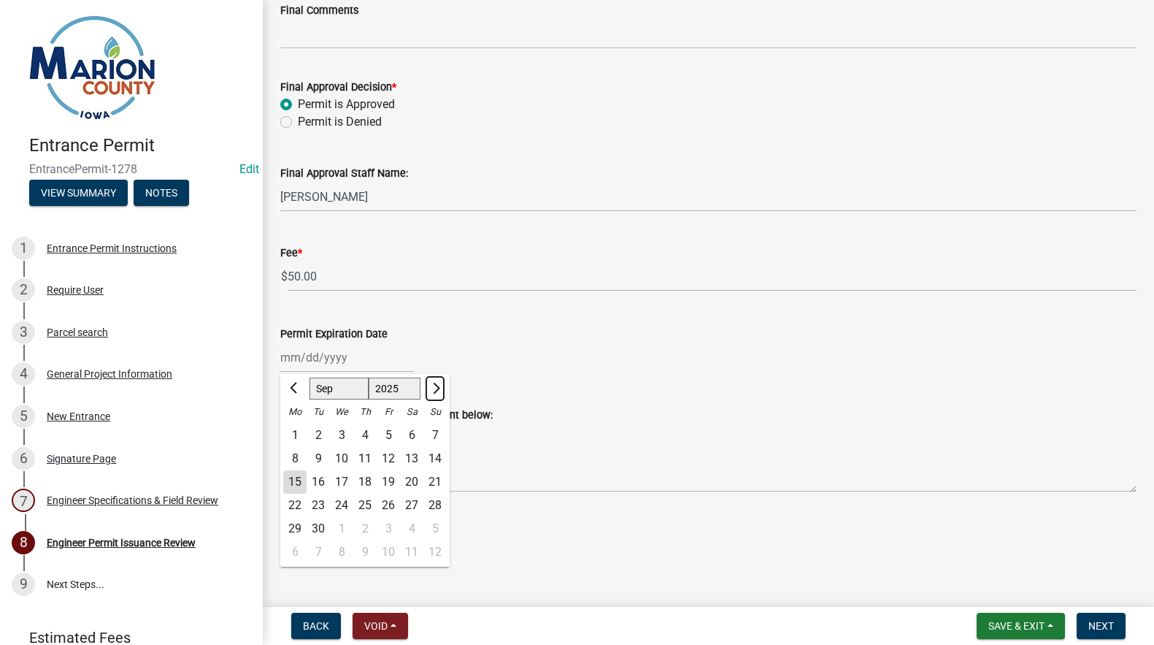
click at [434, 389] on span "Next month" at bounding box center [434, 388] width 11 height 11
select select "1"
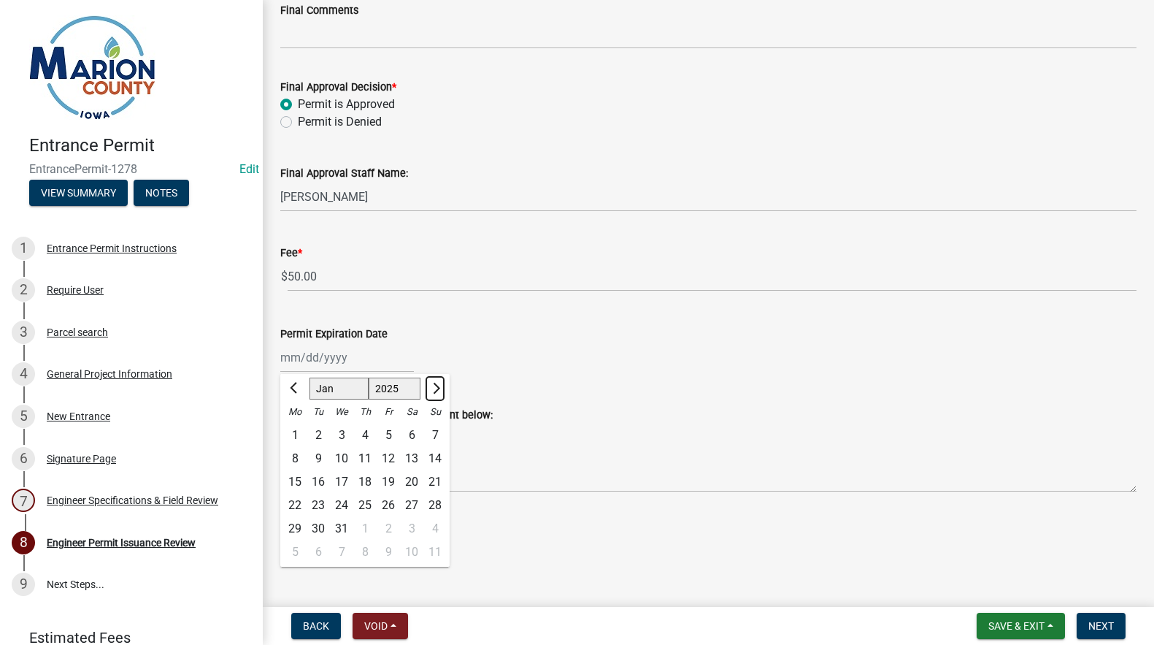
select select "2026"
click at [434, 389] on span "Next month" at bounding box center [434, 388] width 11 height 11
select select "2"
click at [439, 481] on div "15" at bounding box center [434, 481] width 23 height 23
type input "[DATE]"
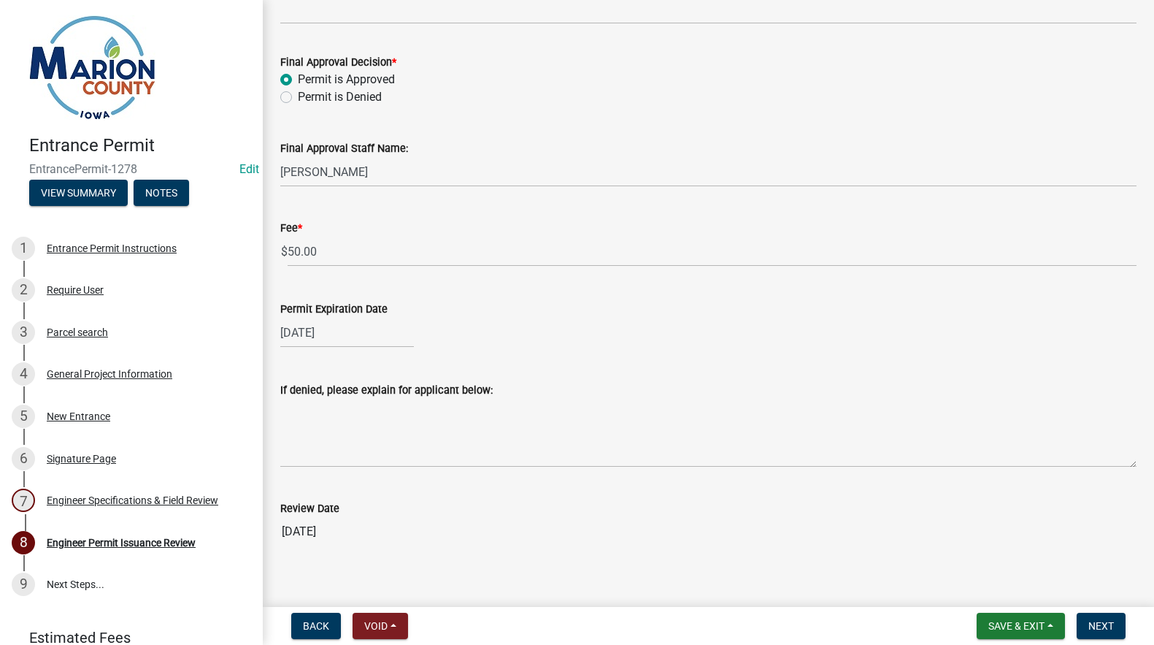
scroll to position [258, 0]
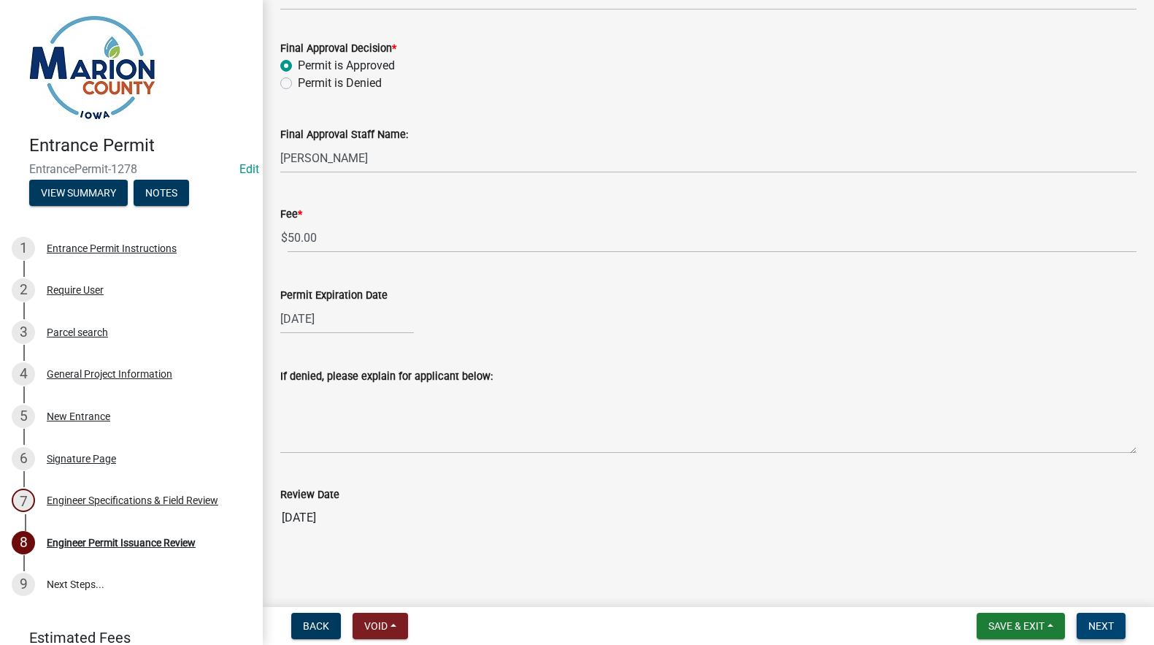
click at [1097, 621] on span "Next" at bounding box center [1102, 626] width 26 height 12
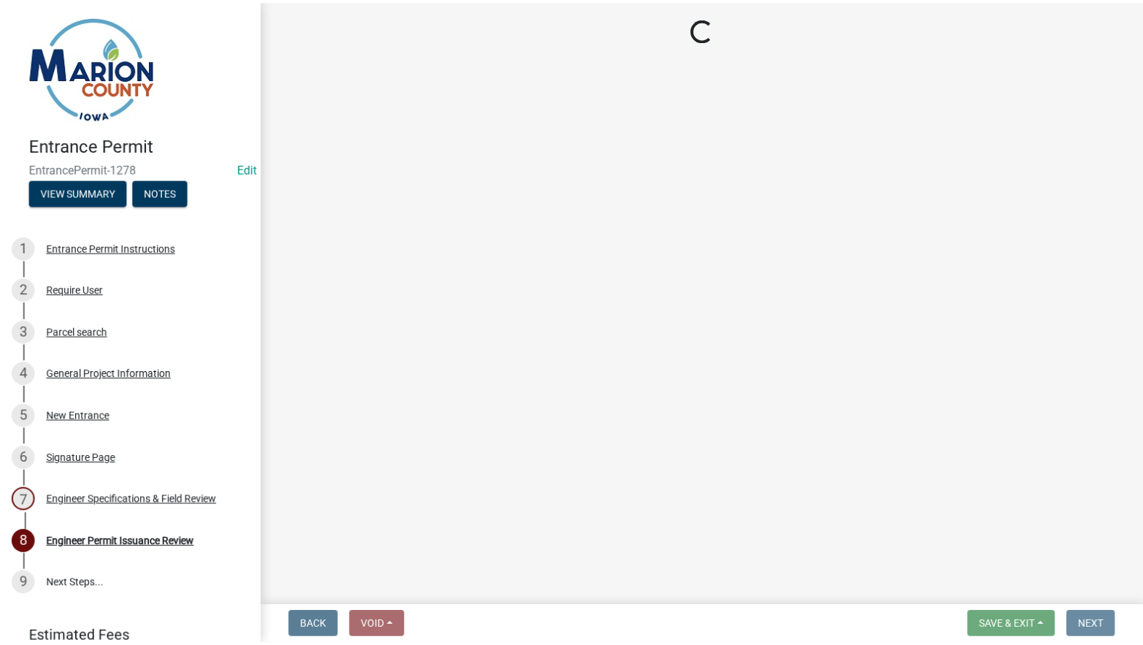
scroll to position [0, 0]
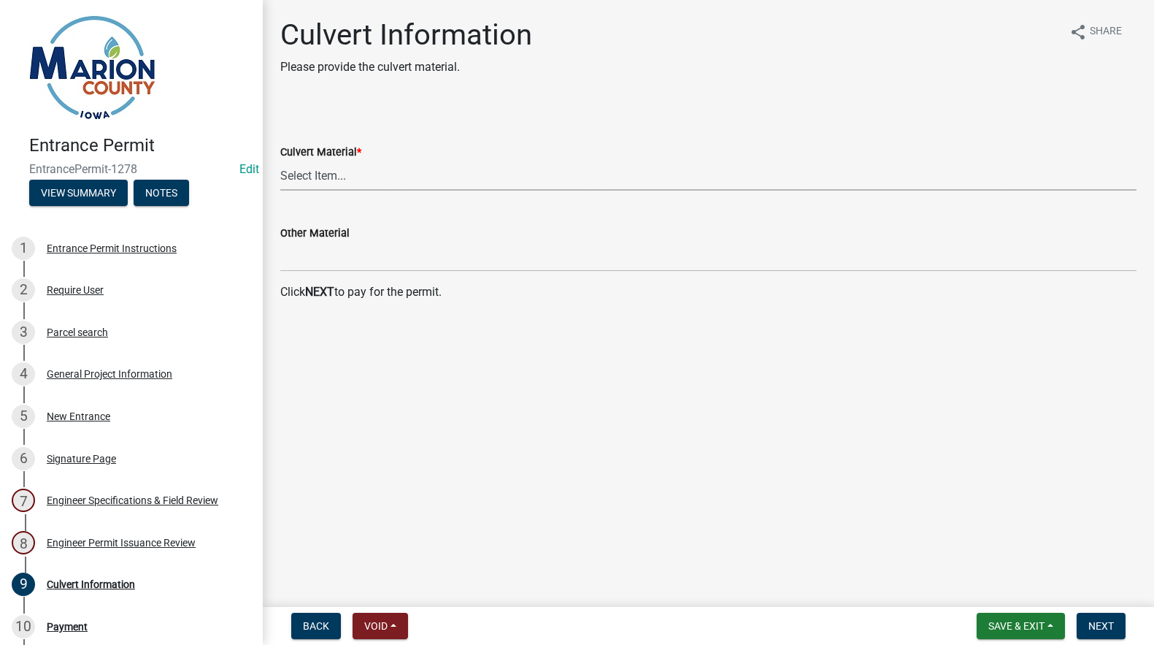
click at [288, 174] on select "Select Item... Dual Wall Plastic Corrugated Metal Reinforced Concrete Other" at bounding box center [708, 176] width 856 height 30
click at [312, 110] on div "Culvert Material * Select Item... Dual Wall Plastic Corrugated Metal Reinforced…" at bounding box center [708, 163] width 856 height 116
click at [304, 177] on select "Select Item... Dual Wall Plastic Corrugated Metal Reinforced Concrete Other" at bounding box center [708, 176] width 856 height 30
click at [280, 161] on select "Select Item... Dual Wall Plastic Corrugated Metal Reinforced Concrete Other" at bounding box center [708, 176] width 856 height 30
select select "0769d6a3-3c5b-4bfe-af6e-72c706e86c82"
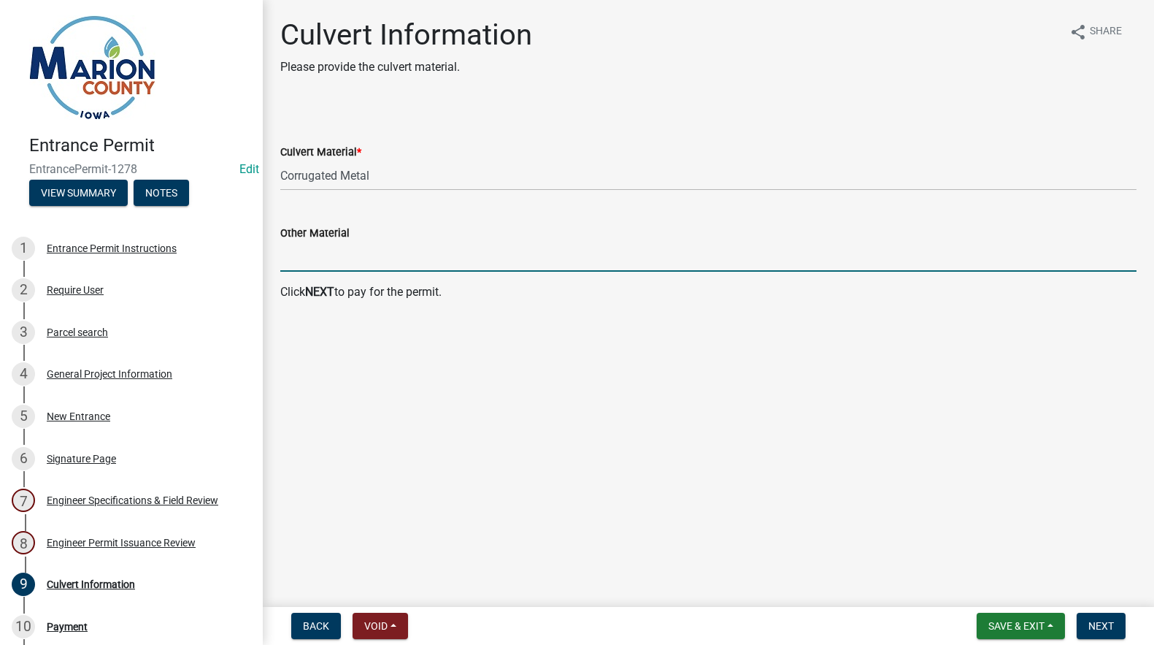
click at [299, 259] on input "Other Material" at bounding box center [708, 257] width 856 height 30
type input "Can also be dual wall plastic if you prefer."
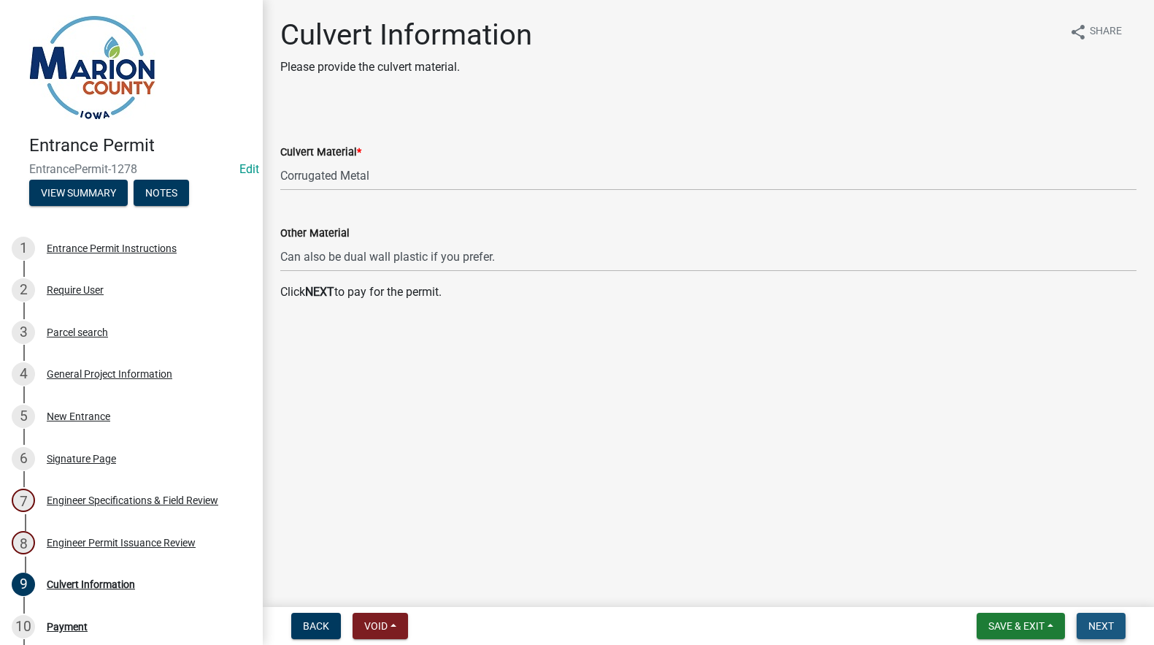
click at [1100, 629] on span "Next" at bounding box center [1102, 626] width 26 height 12
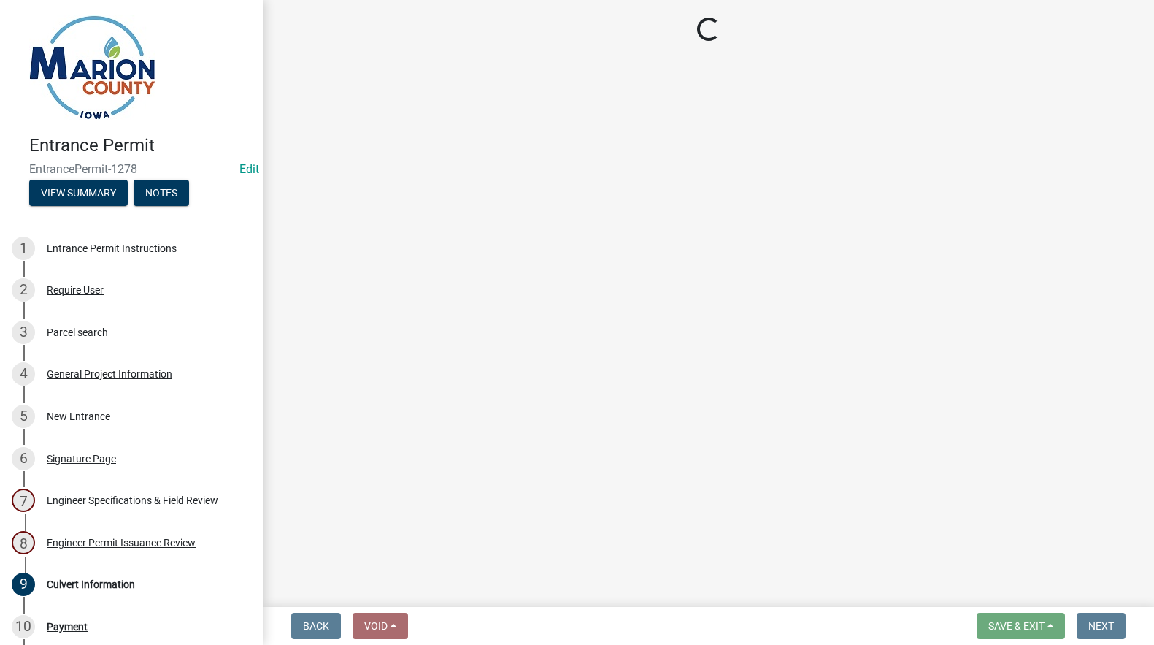
select select "3: 3"
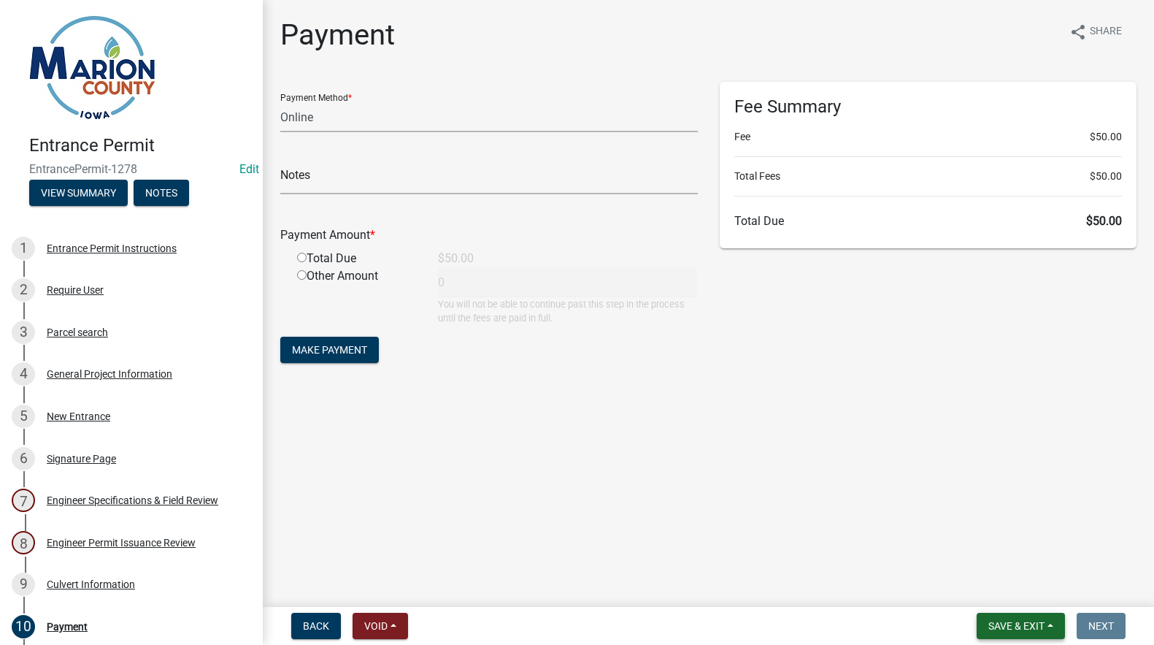
click at [1034, 617] on button "Save & Exit" at bounding box center [1021, 626] width 88 height 26
click at [993, 584] on button "Save & Exit" at bounding box center [1006, 587] width 117 height 35
